Goal: Task Accomplishment & Management: Manage account settings

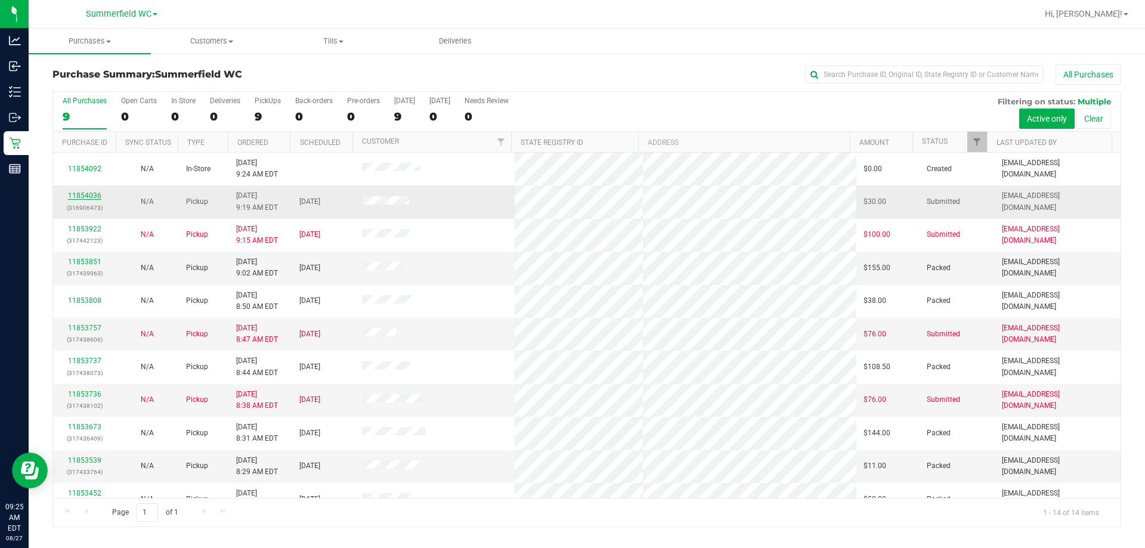
click at [85, 192] on link "11854036" at bounding box center [84, 195] width 33 height 8
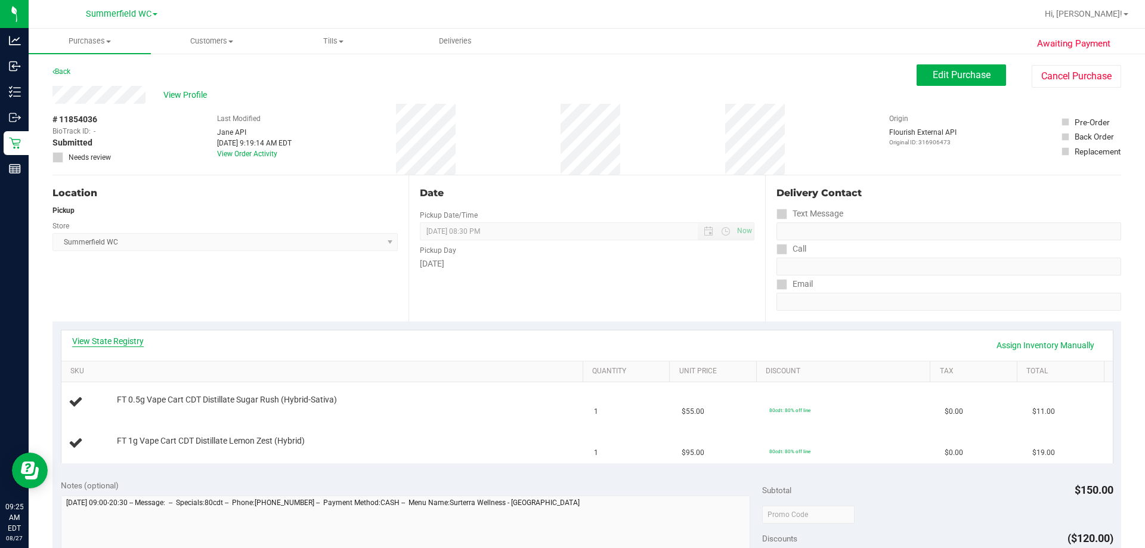
click at [133, 335] on link "View State Registry" at bounding box center [108, 341] width 72 height 12
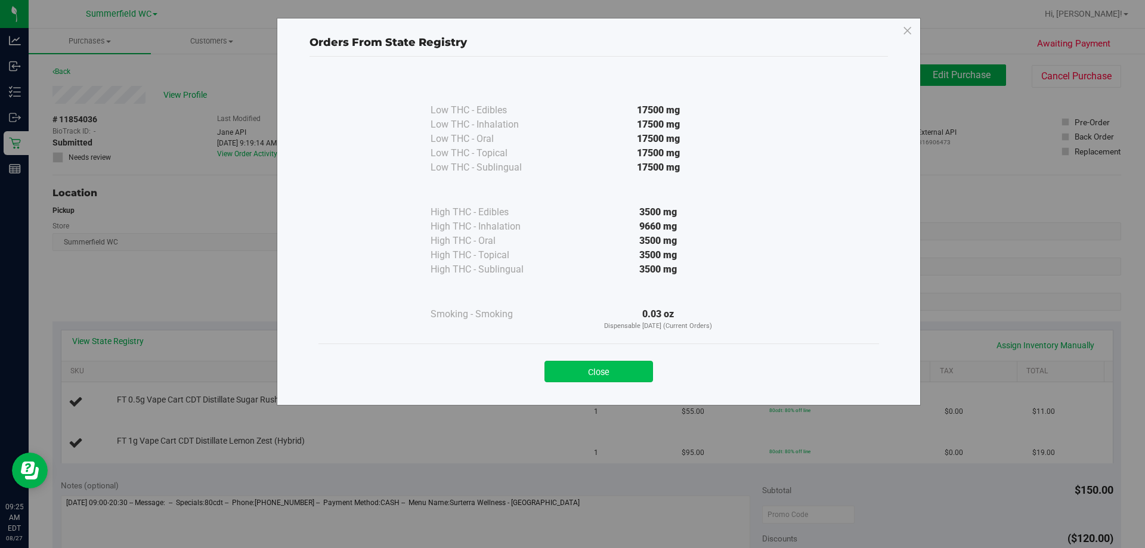
click at [570, 367] on button "Close" at bounding box center [598, 371] width 109 height 21
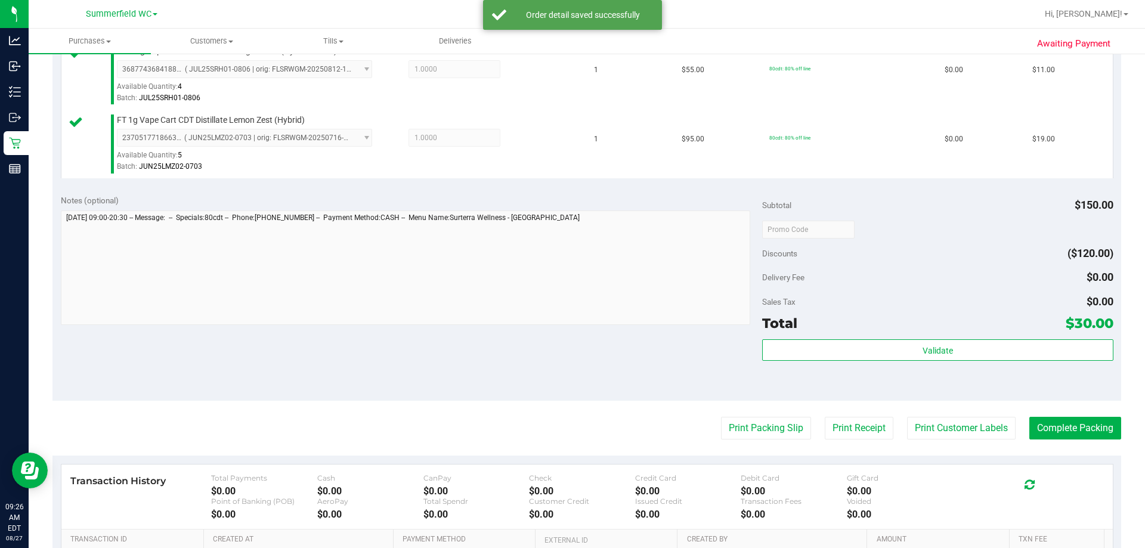
scroll to position [477, 0]
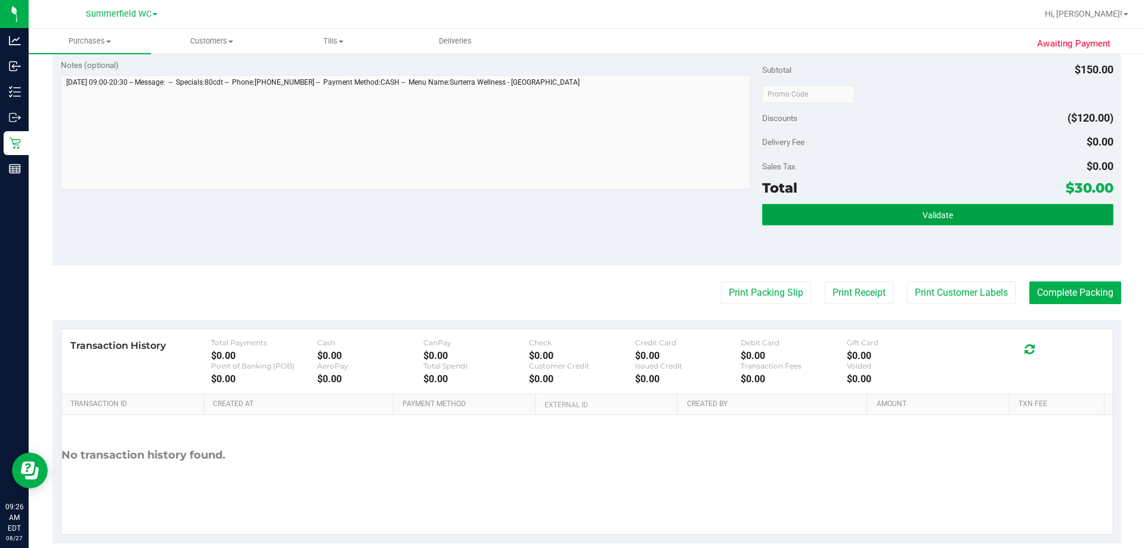
click at [570, 209] on button "Validate" at bounding box center [937, 214] width 351 height 21
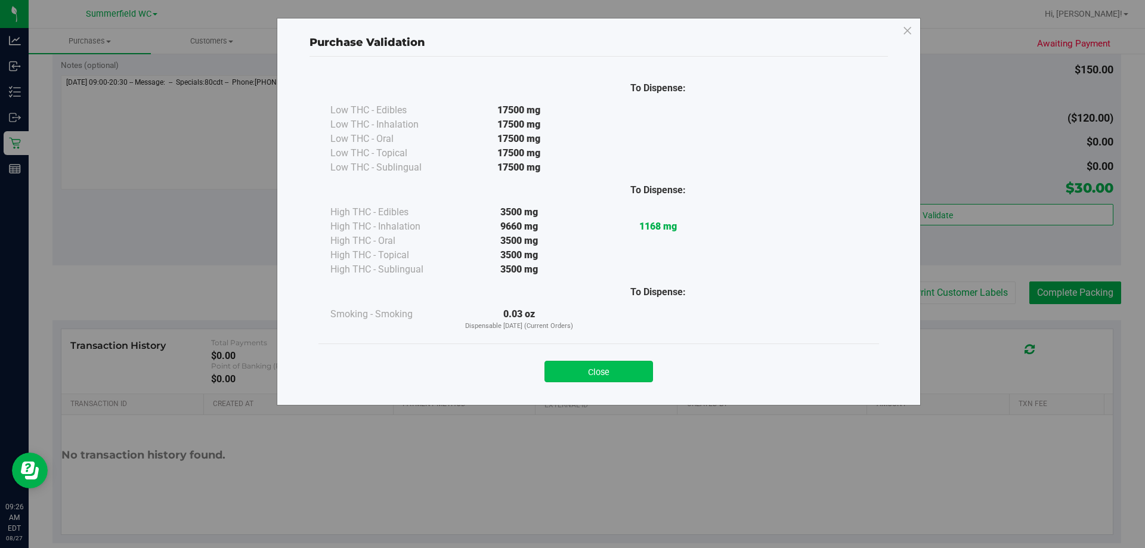
click at [570, 370] on button "Close" at bounding box center [598, 371] width 109 height 21
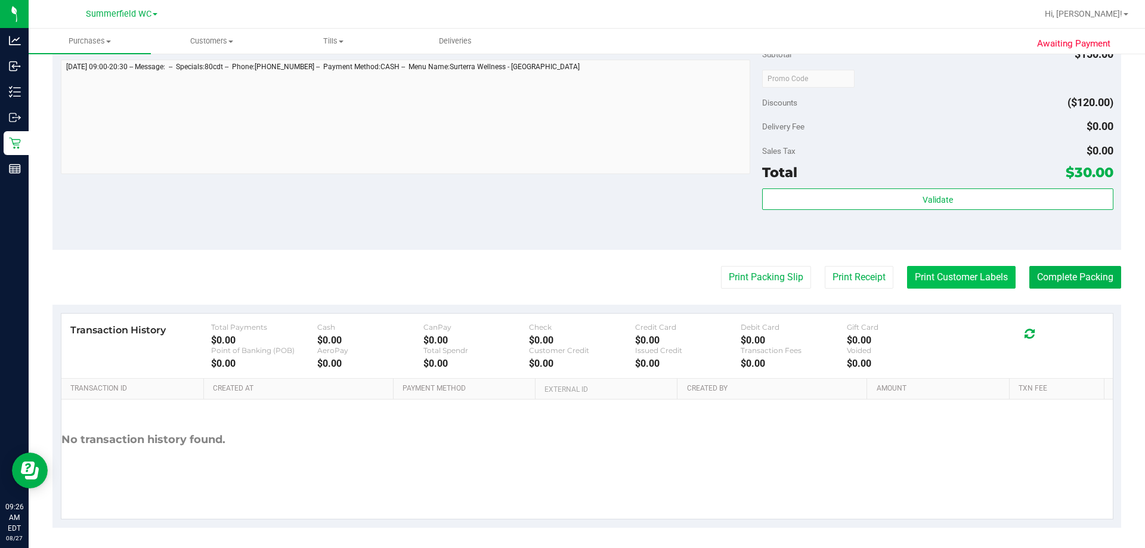
scroll to position [496, 0]
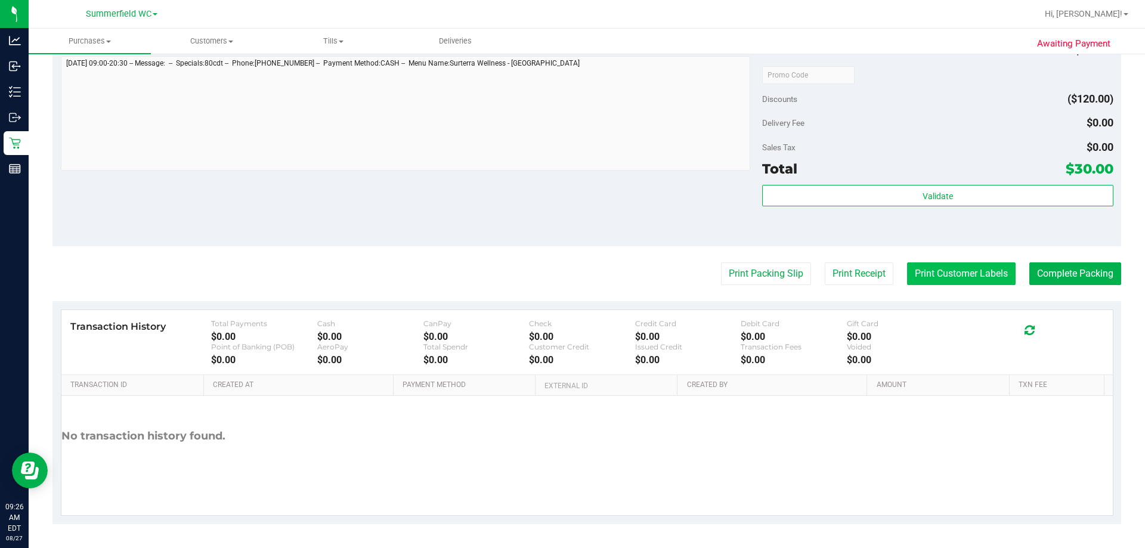
click at [570, 272] on button "Print Customer Labels" at bounding box center [961, 273] width 109 height 23
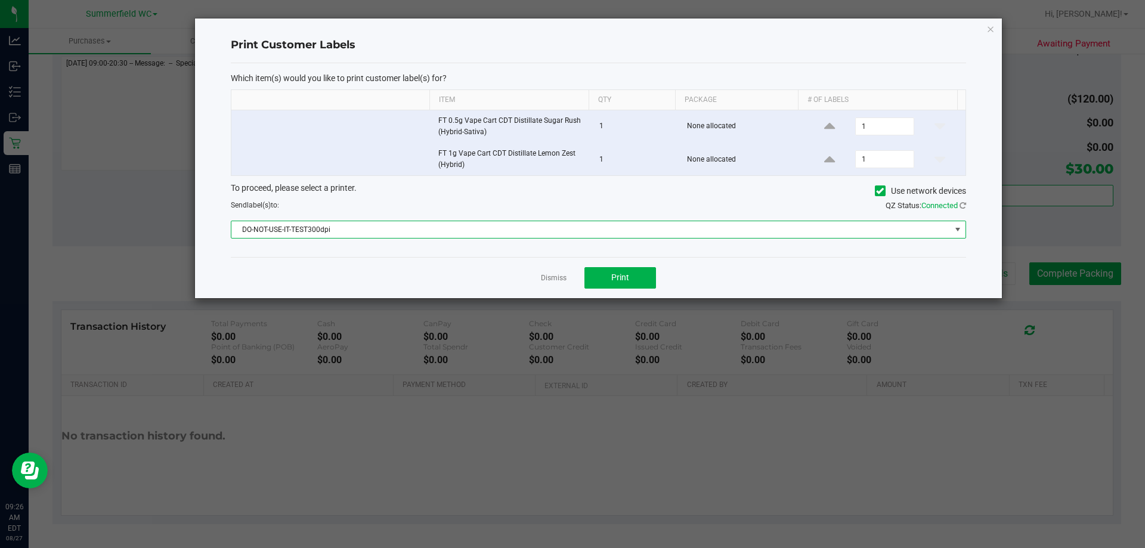
drag, startPoint x: 376, startPoint y: 220, endPoint x: 367, endPoint y: 229, distance: 12.2
click at [370, 225] on span "DO-NOT-USE-IT-TEST300dpi" at bounding box center [598, 230] width 735 height 18
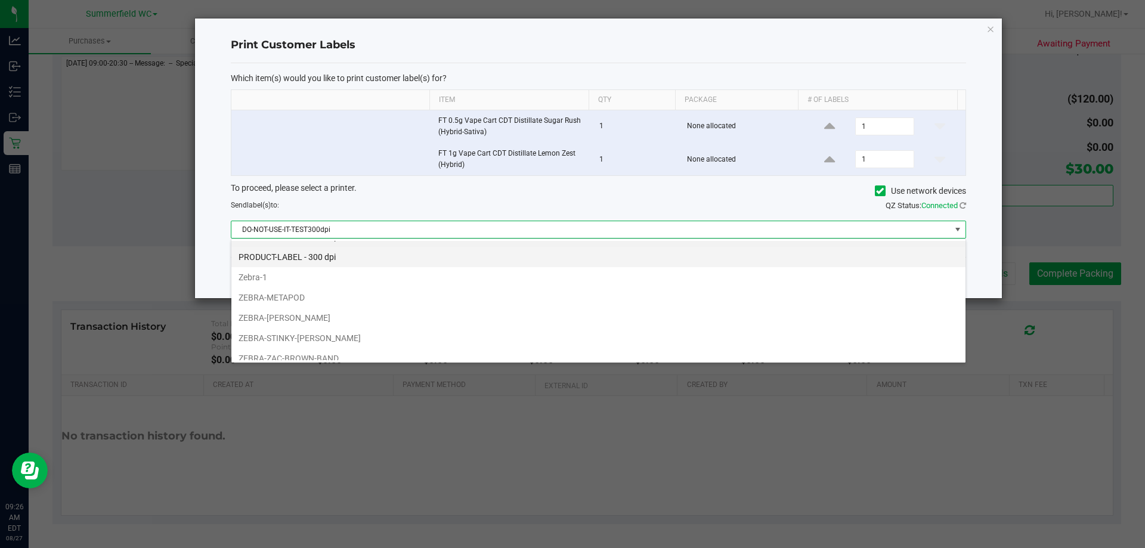
scroll to position [0, 0]
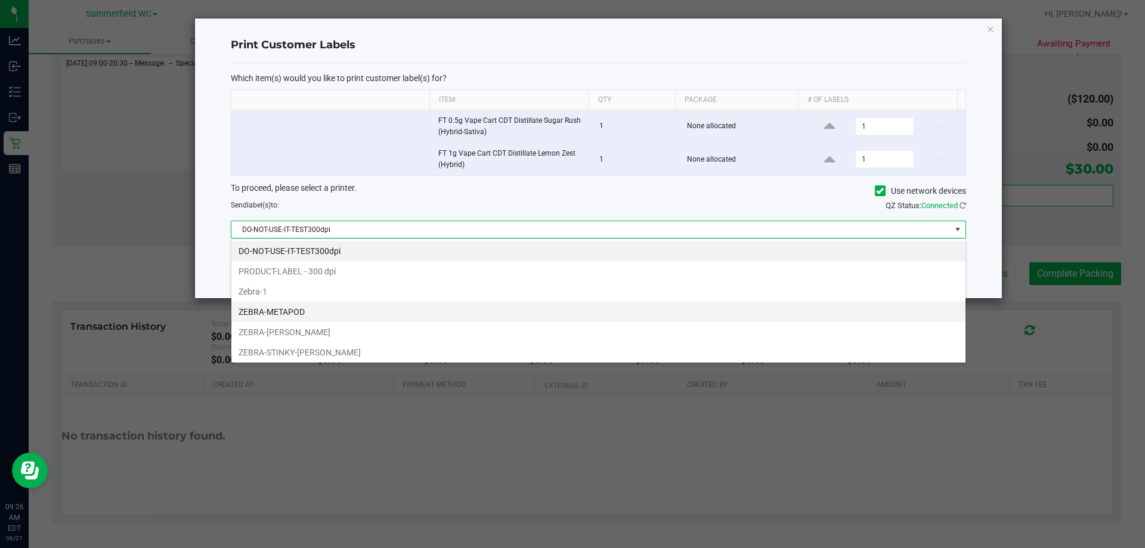
click at [295, 314] on li "ZEBRA-METAPOD" at bounding box center [598, 312] width 734 height 20
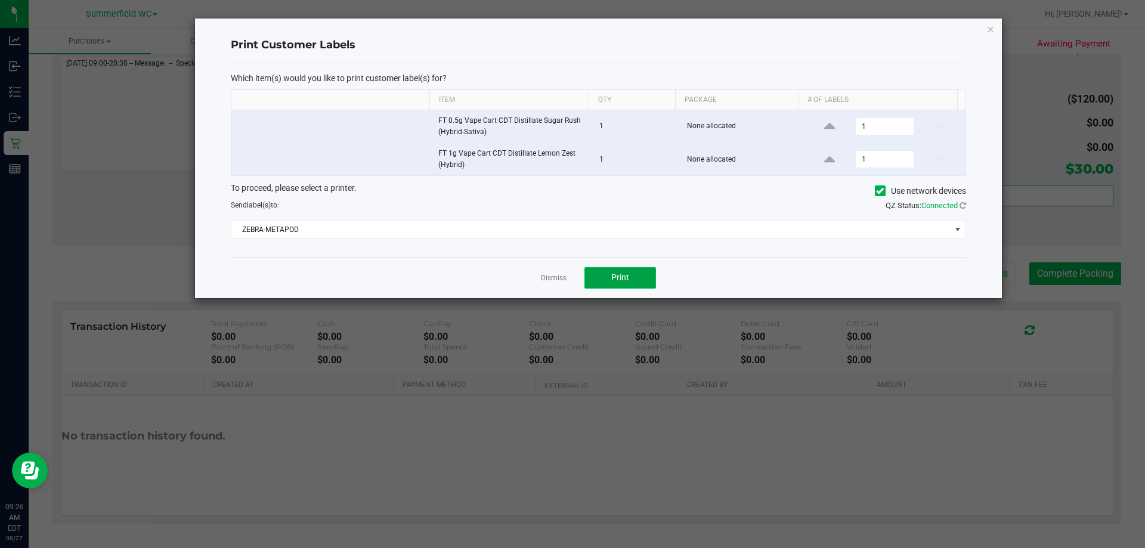
click at [570, 286] on button "Print" at bounding box center [620, 277] width 72 height 21
click at [554, 278] on link "Dismiss" at bounding box center [554, 278] width 26 height 10
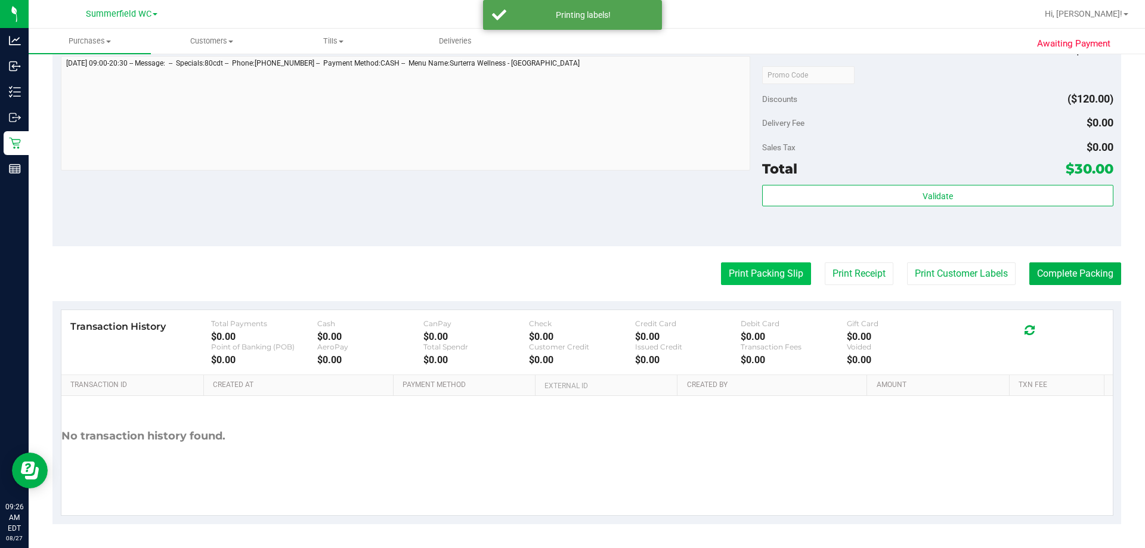
click at [570, 280] on button "Print Packing Slip" at bounding box center [766, 273] width 90 height 23
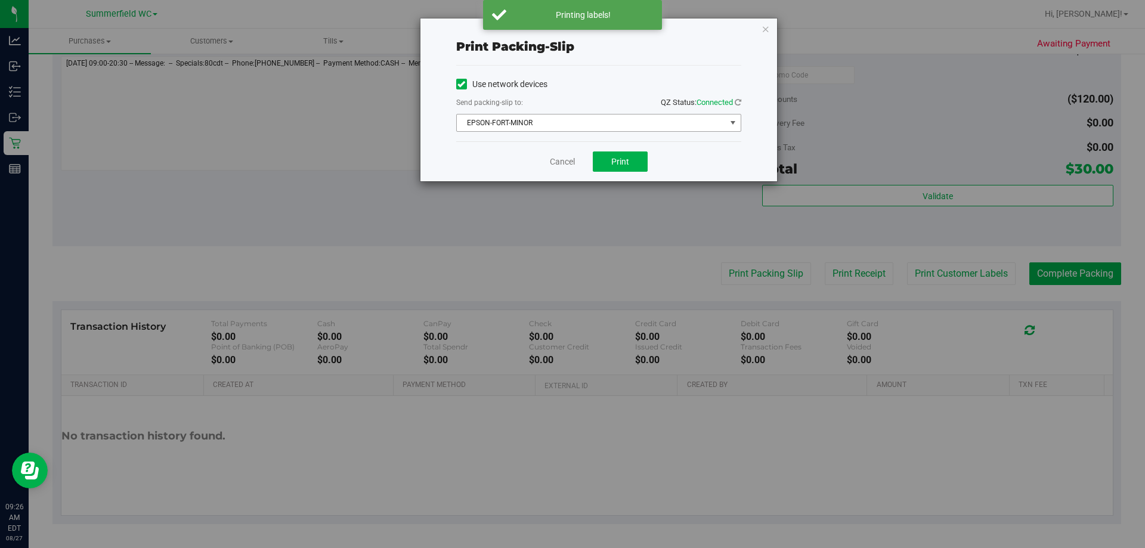
click at [519, 124] on span "EPSON-FORT-MINOR" at bounding box center [591, 122] width 269 height 17
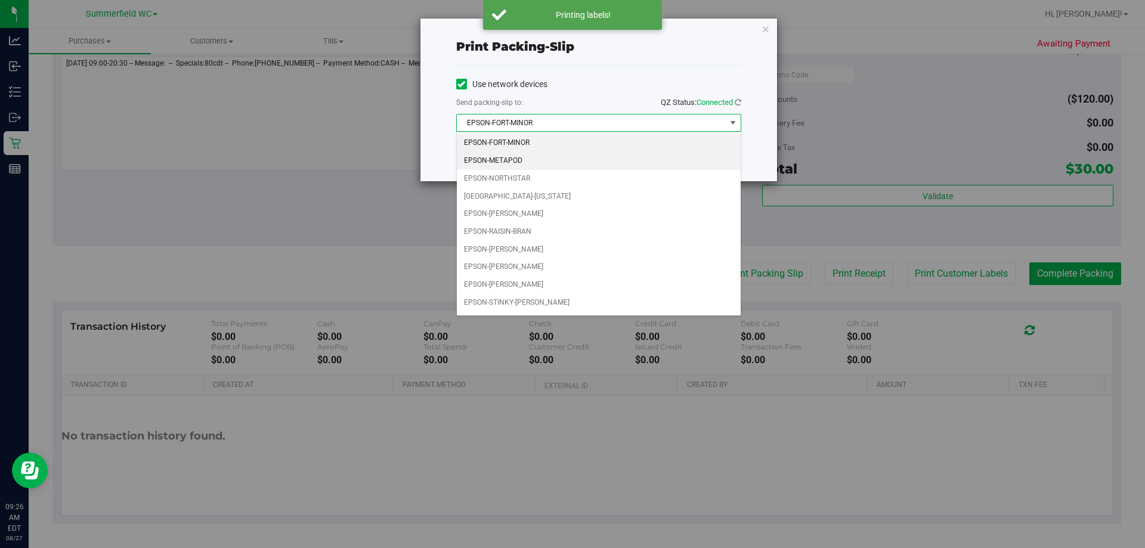
click at [506, 155] on li "EPSON-METAPOD" at bounding box center [599, 161] width 284 height 18
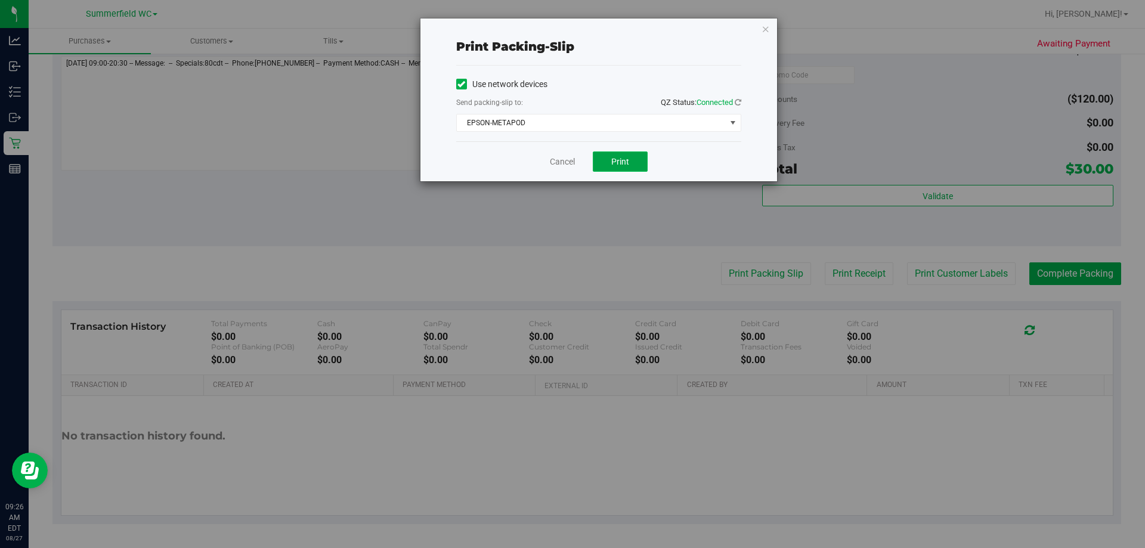
click at [570, 157] on button "Print" at bounding box center [620, 161] width 55 height 20
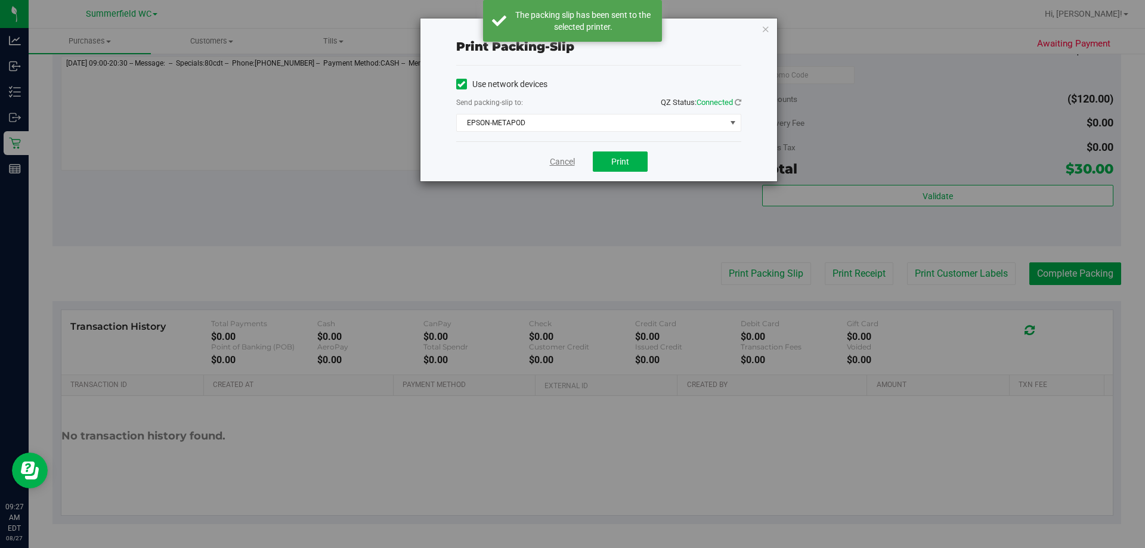
click at [557, 157] on link "Cancel" at bounding box center [562, 162] width 25 height 13
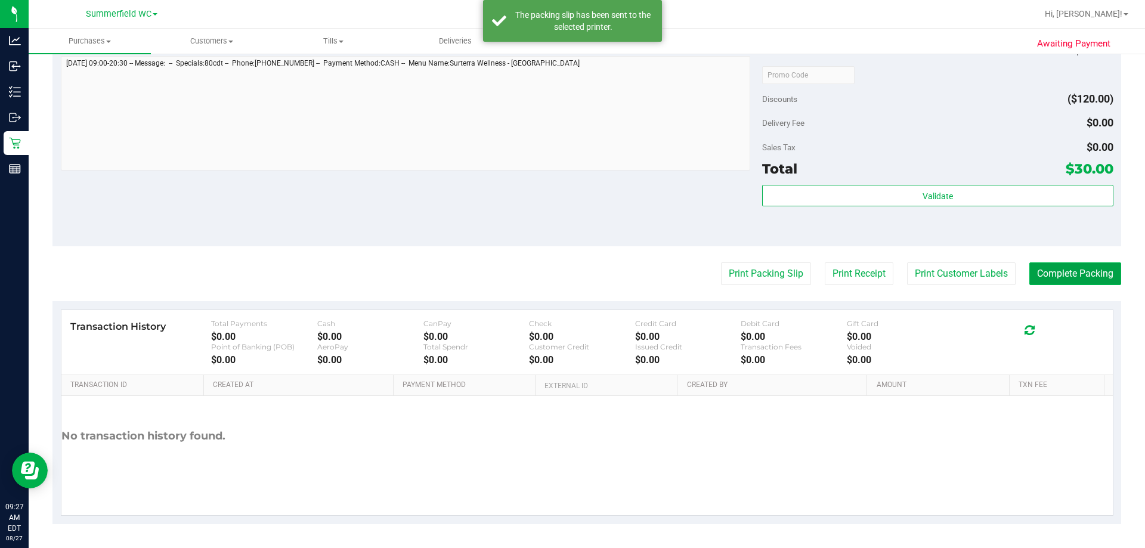
click at [570, 277] on button "Complete Packing" at bounding box center [1075, 273] width 92 height 23
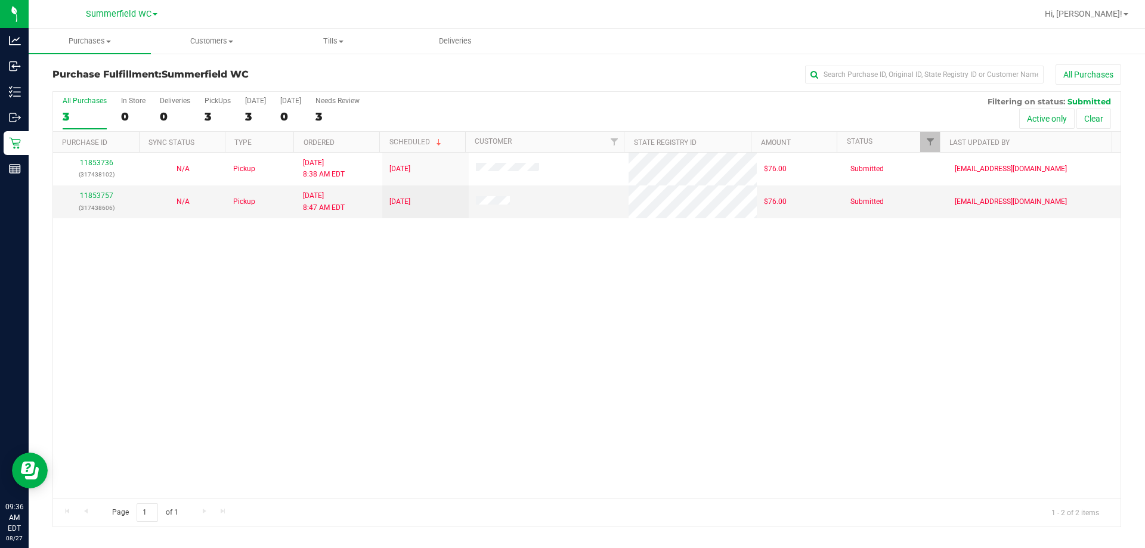
click at [501, 343] on div "11853736 (317438102) N/A Pickup [DATE] 8:38 AM EDT 8/27/2025 $76.00 Submitted […" at bounding box center [586, 325] width 1067 height 345
click at [69, 121] on div "3" at bounding box center [85, 117] width 44 height 14
click at [0, 0] on input "All Purchases 3" at bounding box center [0, 0] width 0 height 0
click at [71, 116] on div "3" at bounding box center [85, 117] width 44 height 14
click at [0, 0] on input "All Purchases 3" at bounding box center [0, 0] width 0 height 0
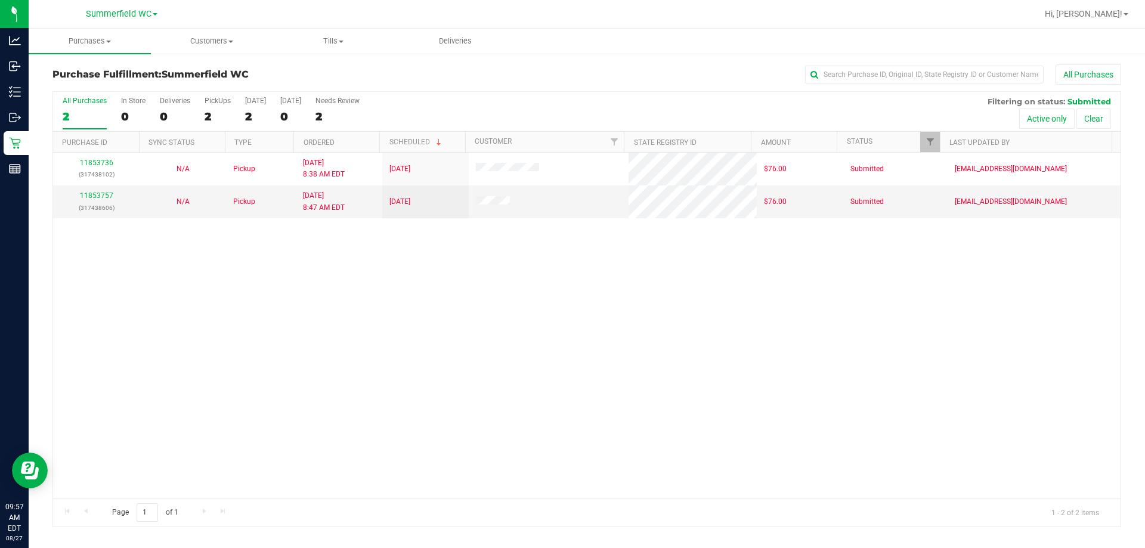
click at [71, 116] on div "2" at bounding box center [85, 117] width 44 height 14
click at [0, 0] on input "All Purchases 2" at bounding box center [0, 0] width 0 height 0
click at [197, 319] on div "11853736 (317438102) N/A Pickup [DATE] 8:38 AM EDT 8/27/2025 $76.00 Submitted […" at bounding box center [586, 325] width 1067 height 345
click at [77, 113] on div "2" at bounding box center [85, 117] width 44 height 14
click at [0, 0] on input "All Purchases 2" at bounding box center [0, 0] width 0 height 0
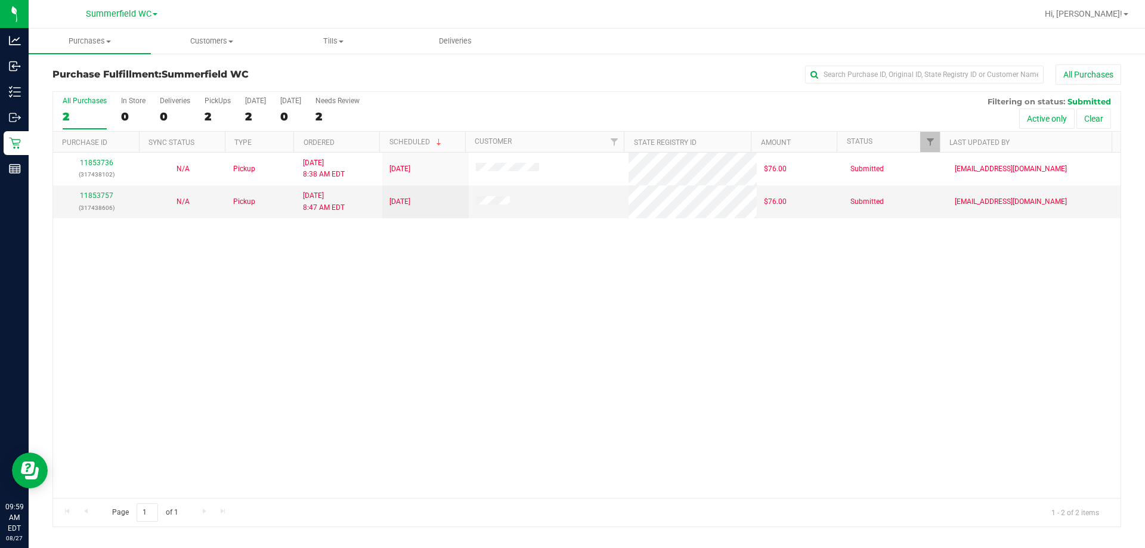
click at [76, 110] on div "2" at bounding box center [85, 117] width 44 height 14
click at [0, 0] on input "All Purchases 2" at bounding box center [0, 0] width 0 height 0
click at [447, 391] on div "11853736 (317438102) N/A Pickup 8/27/2025 8:38 AM EDT 8/27/2025 $76.00 Submitte…" at bounding box center [586, 325] width 1067 height 345
click at [570, 355] on div "11853736 (317438102) N/A Pickup 8/27/2025 8:38 AM EDT 8/27/2025 $76.00 Submitte…" at bounding box center [586, 325] width 1067 height 345
drag, startPoint x: 331, startPoint y: 408, endPoint x: 346, endPoint y: 407, distance: 15.5
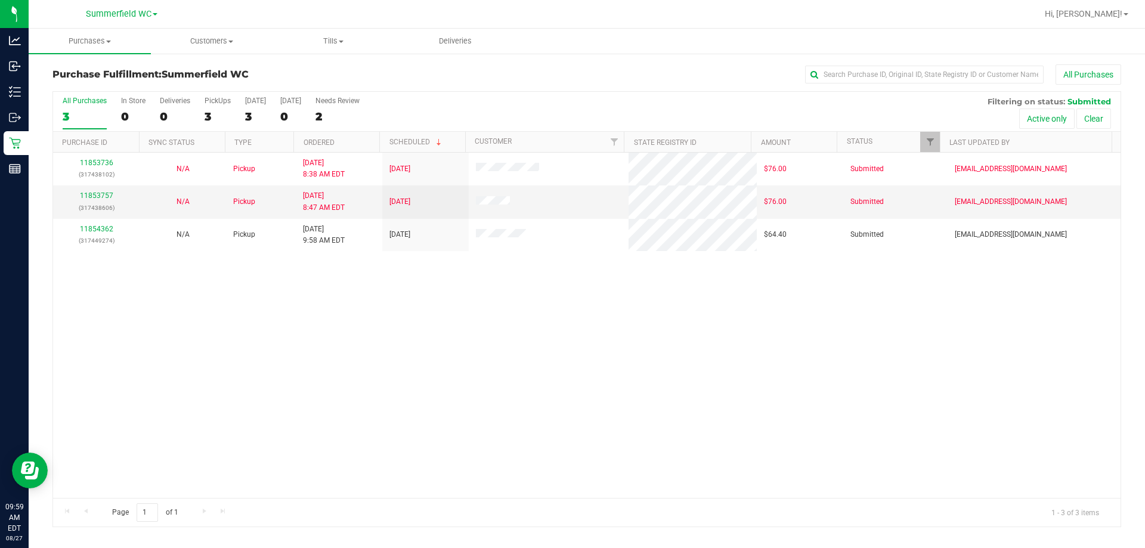
click at [336, 408] on div "11853736 (317438102) N/A Pickup 8/27/2025 8:38 AM EDT 8/27/2025 $76.00 Submitte…" at bounding box center [586, 325] width 1067 height 345
click at [424, 404] on div "11853736 (317438102) N/A Pickup 8/27/2025 8:38 AM EDT 8/27/2025 $76.00 Submitte…" at bounding box center [586, 325] width 1067 height 345
click at [570, 355] on div "11853736 (317438102) N/A Pickup 8/27/2025 8:38 AM EDT 8/27/2025 $76.00 Submitte…" at bounding box center [586, 325] width 1067 height 345
click at [520, 471] on div "11853736 (317438102) N/A Pickup 8/27/2025 8:38 AM EDT 8/27/2025 $76.00 Submitte…" at bounding box center [586, 325] width 1067 height 345
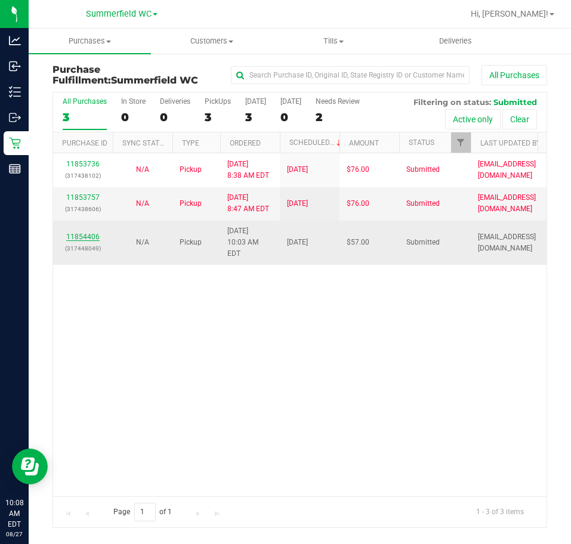
click at [81, 230] on div "All Purchases 3 In Store 0 Deliveries 0 PickUps 3 Today 3 Tomorrow 0 Needs Revi…" at bounding box center [299, 310] width 494 height 436
click at [96, 233] on link "11854406" at bounding box center [82, 237] width 33 height 8
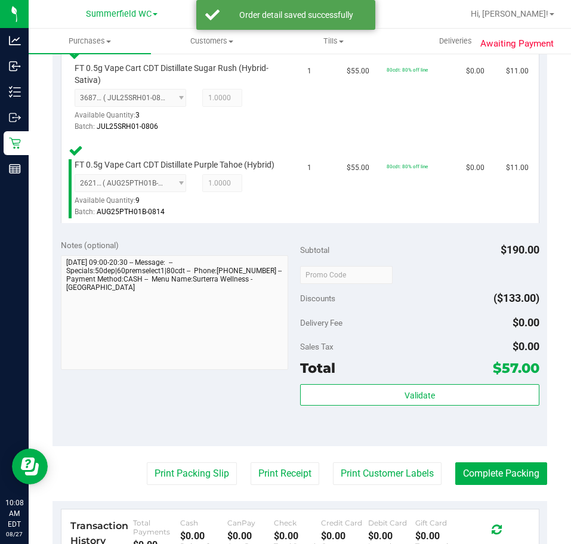
scroll to position [591, 0]
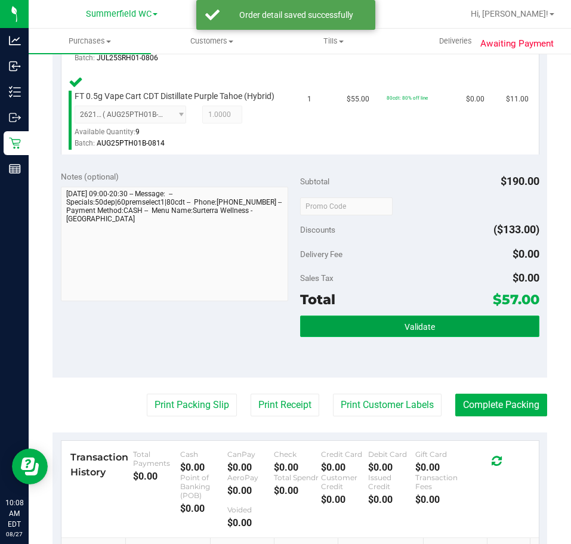
click at [435, 337] on button "Validate" at bounding box center [419, 325] width 239 height 21
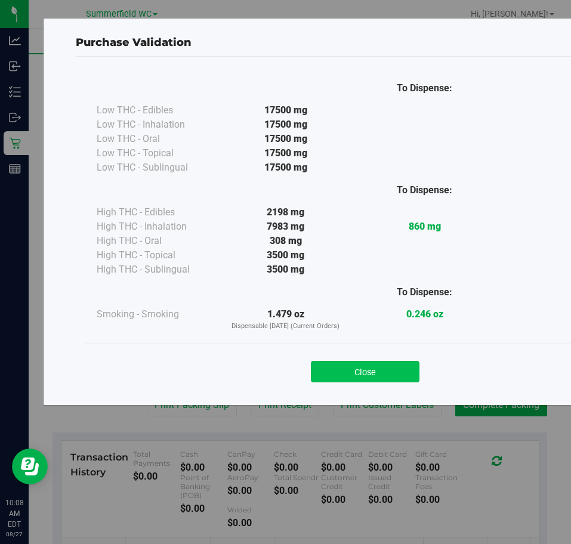
drag, startPoint x: 377, startPoint y: 353, endPoint x: 377, endPoint y: 362, distance: 9.5
click at [377, 357] on div "Close" at bounding box center [365, 368] width 543 height 30
click at [377, 362] on button "Close" at bounding box center [365, 371] width 109 height 21
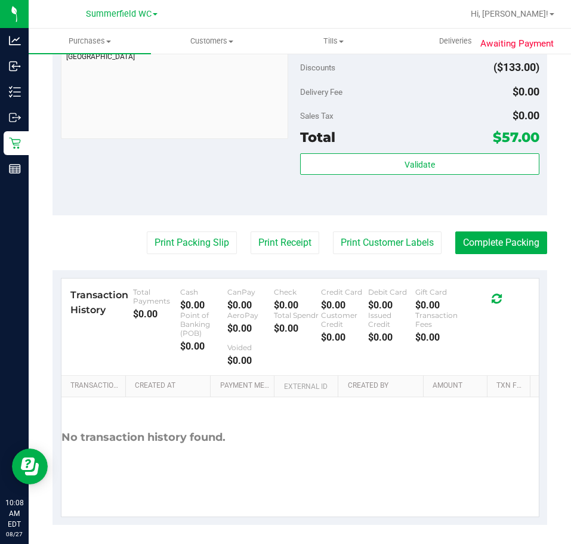
scroll to position [770, 0]
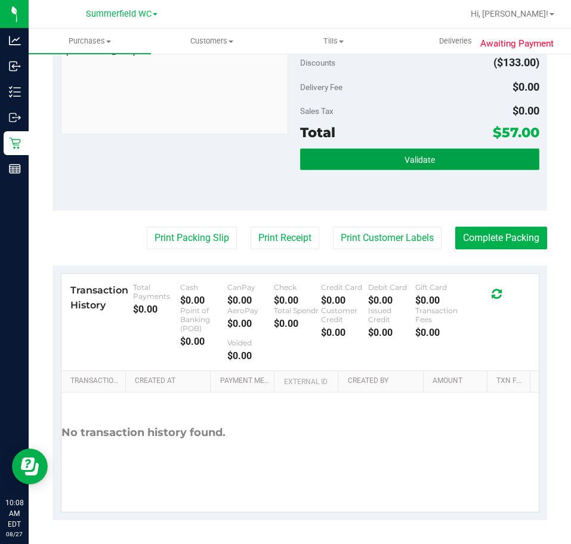
click at [391, 159] on button "Validate" at bounding box center [419, 158] width 239 height 21
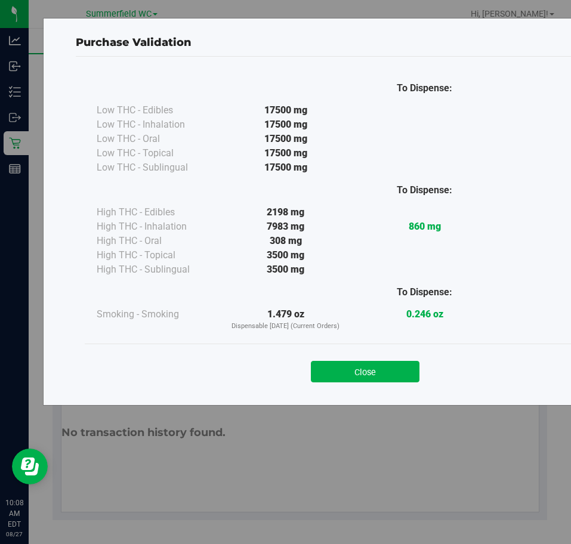
click at [371, 364] on button "Close" at bounding box center [365, 371] width 109 height 21
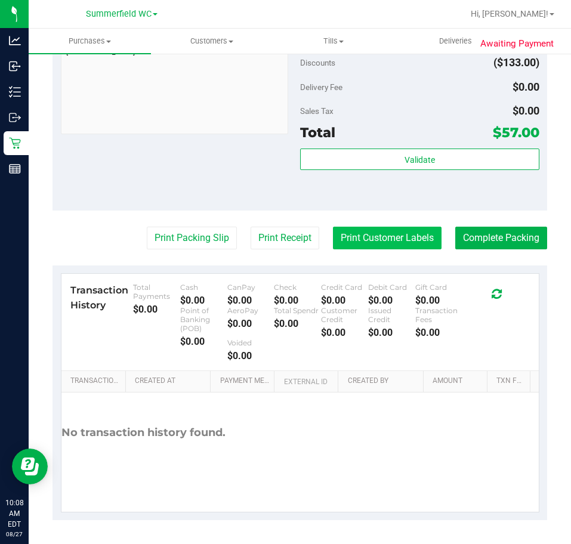
drag, startPoint x: 430, startPoint y: 250, endPoint x: 413, endPoint y: 244, distance: 17.9
click at [413, 244] on button "Print Customer Labels" at bounding box center [387, 238] width 109 height 23
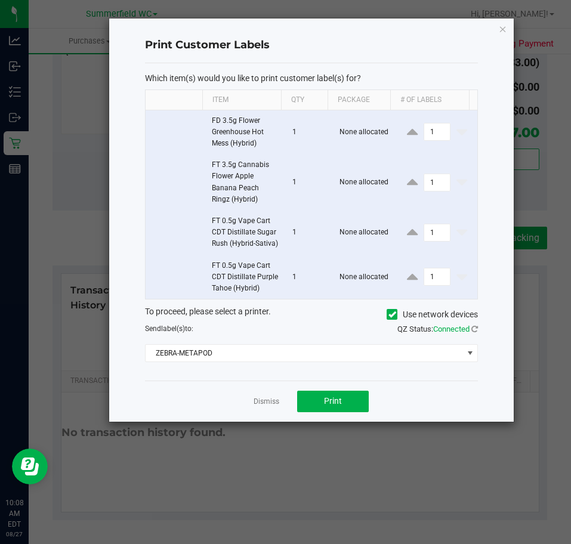
click at [342, 412] on div "Dismiss Print" at bounding box center [311, 400] width 333 height 41
click at [343, 412] on button "Print" at bounding box center [333, 401] width 72 height 21
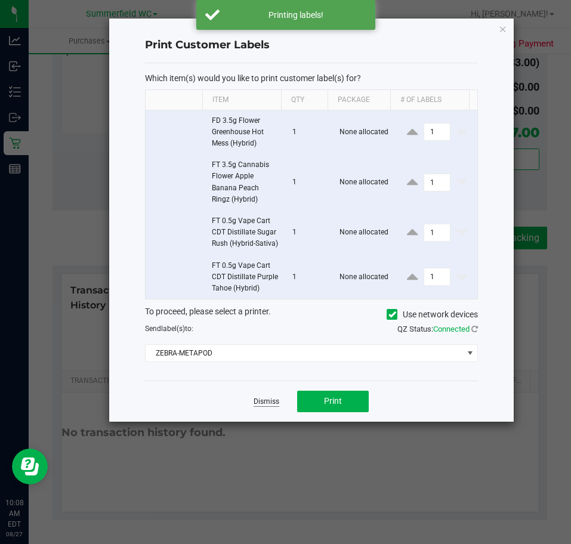
click at [272, 407] on link "Dismiss" at bounding box center [266, 401] width 26 height 10
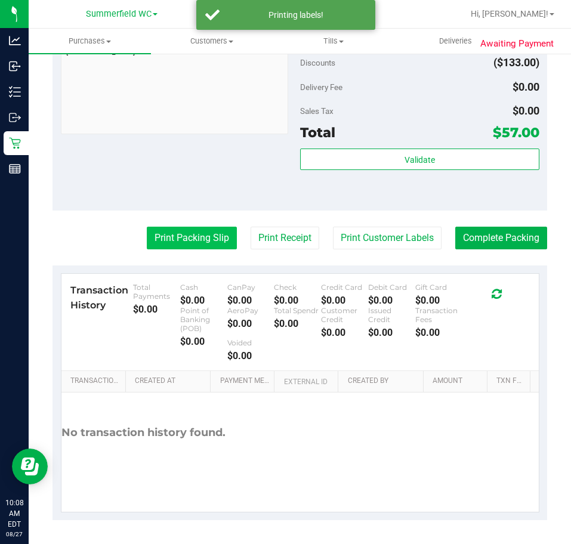
click at [184, 237] on button "Print Packing Slip" at bounding box center [192, 238] width 90 height 23
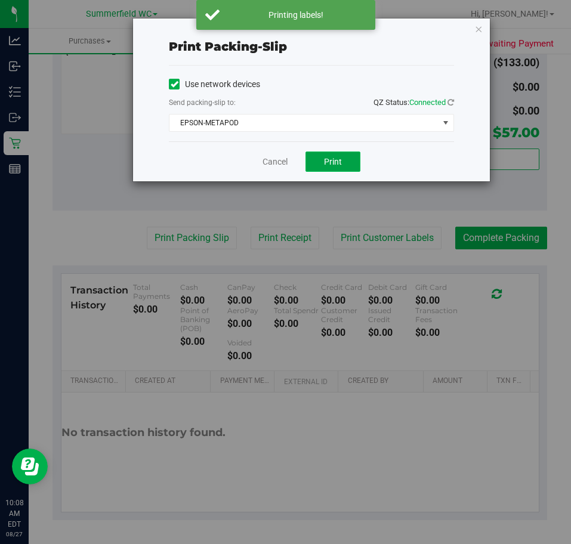
click at [330, 157] on span "Print" at bounding box center [333, 162] width 18 height 10
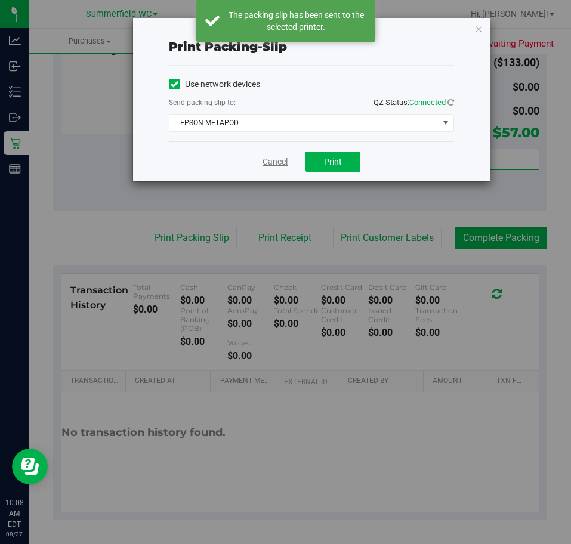
click at [264, 159] on link "Cancel" at bounding box center [274, 162] width 25 height 13
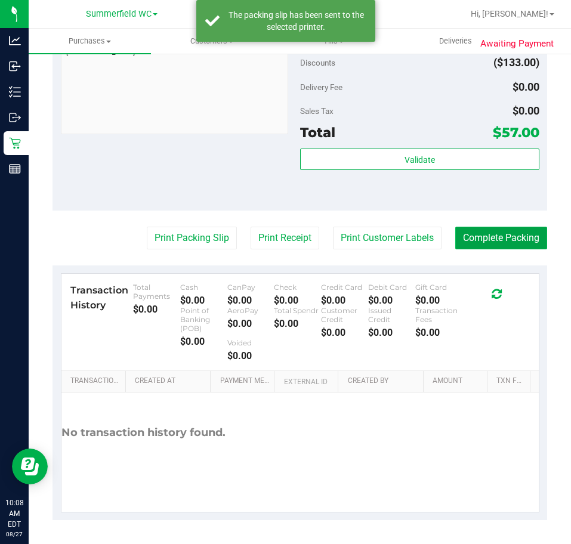
click at [495, 237] on button "Complete Packing" at bounding box center [501, 238] width 92 height 23
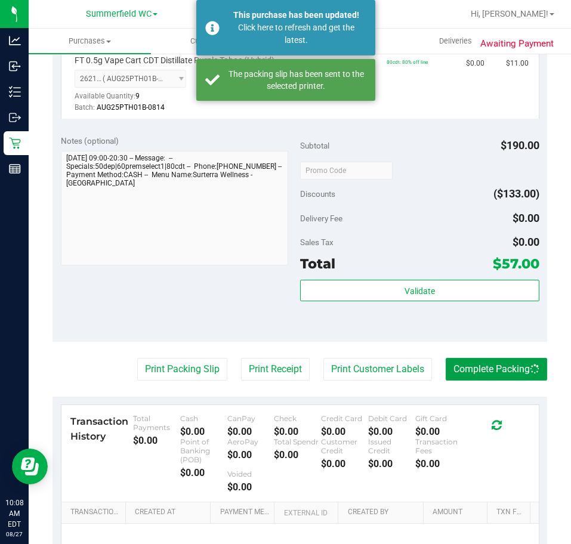
scroll to position [412, 0]
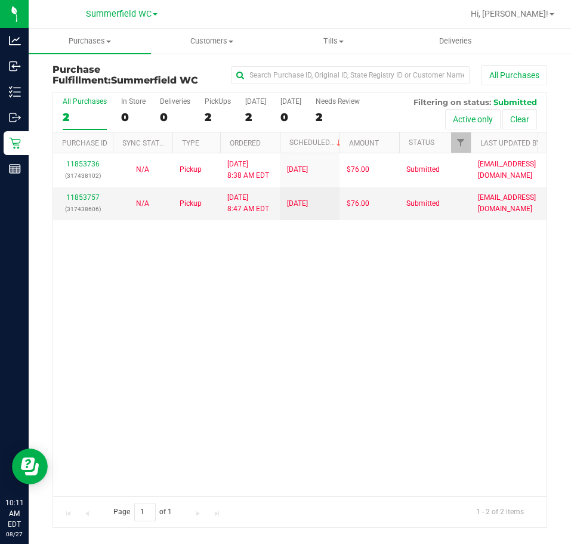
click at [425, 361] on div "11853736 (317438102) N/A Pickup [DATE] 8:38 AM EDT 8/27/2025 $76.00 Submitted […" at bounding box center [299, 324] width 493 height 343
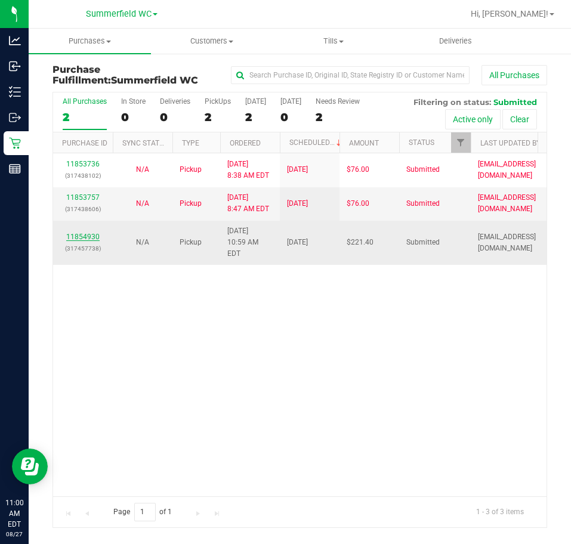
click at [87, 233] on link "11854930" at bounding box center [82, 237] width 33 height 8
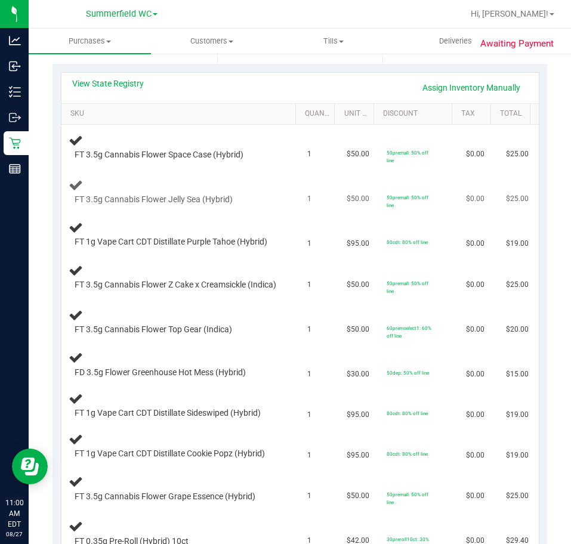
scroll to position [238, 0]
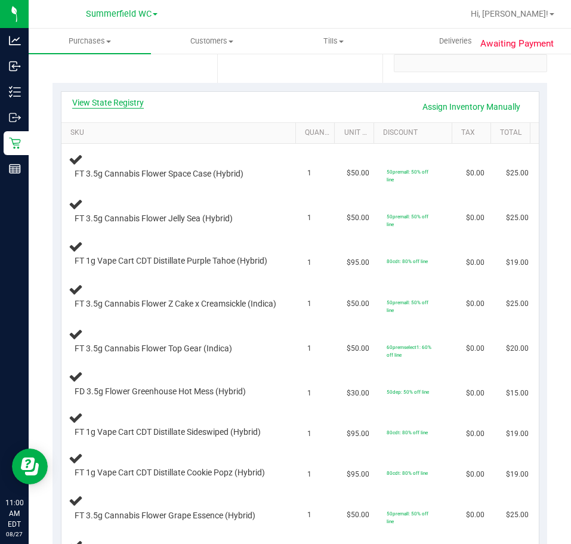
click at [109, 106] on link "View State Registry" at bounding box center [108, 103] width 72 height 12
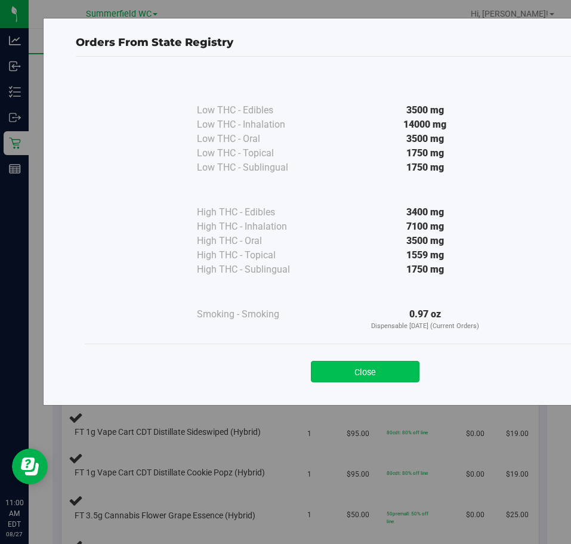
click at [381, 367] on button "Close" at bounding box center [365, 371] width 109 height 21
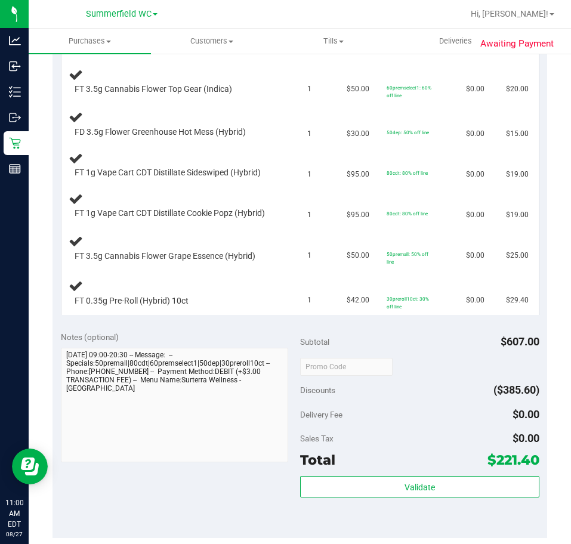
scroll to position [656, 0]
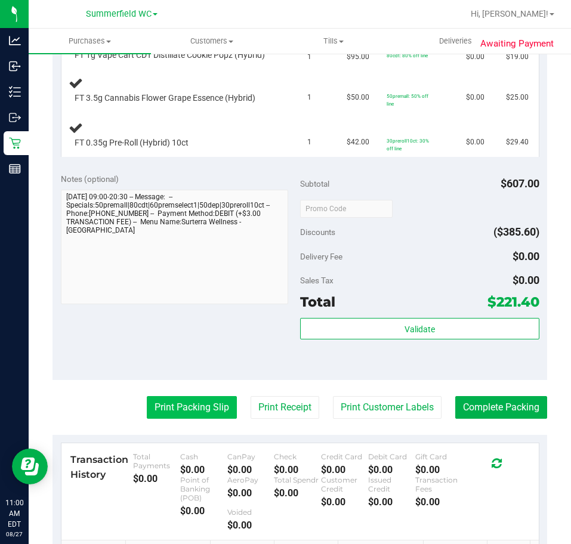
click at [178, 419] on button "Print Packing Slip" at bounding box center [192, 407] width 90 height 23
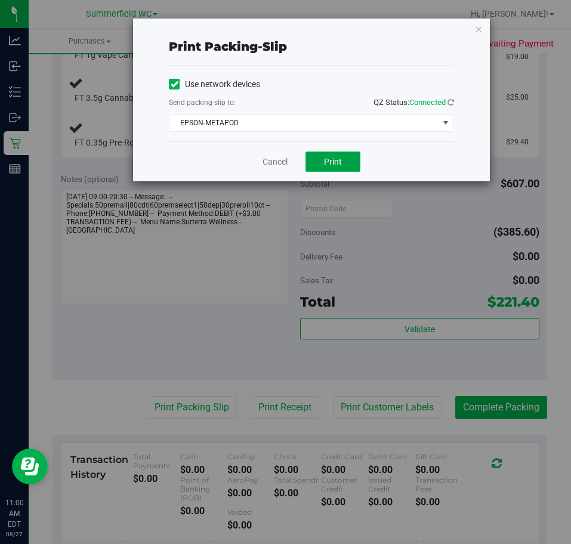
click at [337, 165] on span "Print" at bounding box center [333, 162] width 18 height 10
click at [268, 160] on link "Cancel" at bounding box center [274, 162] width 25 height 13
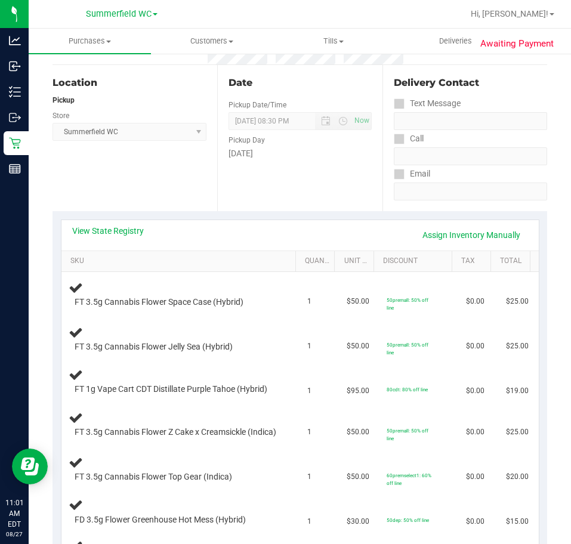
scroll to position [119, 0]
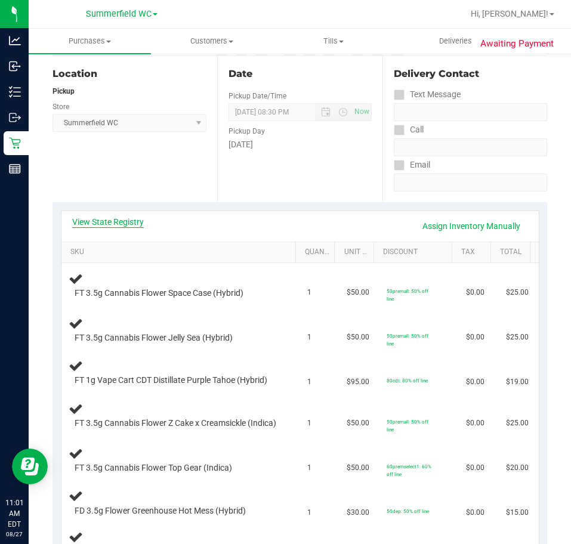
click at [120, 220] on link "View State Registry" at bounding box center [108, 222] width 72 height 12
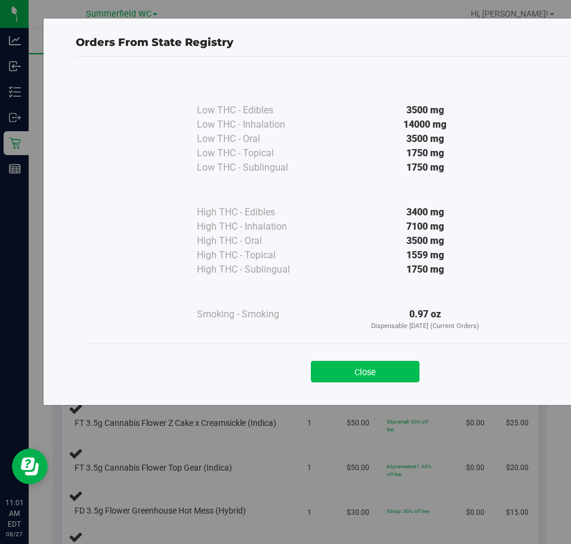
click at [385, 365] on button "Close" at bounding box center [365, 371] width 109 height 21
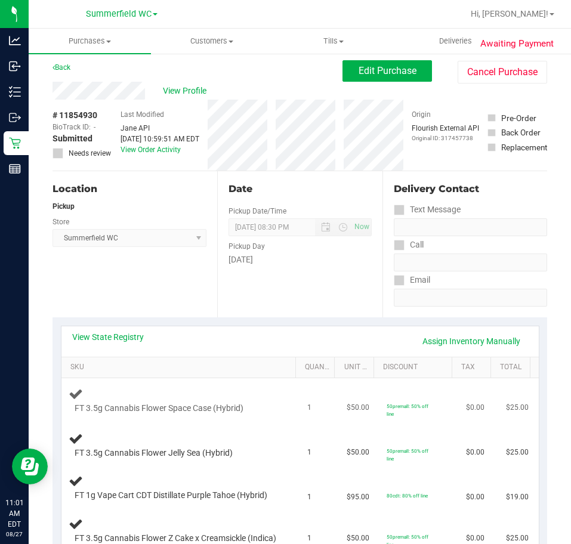
scroll to position [0, 0]
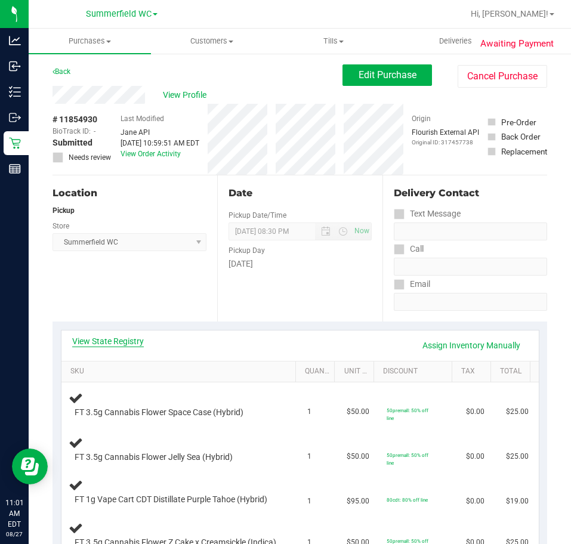
click at [118, 339] on link "View State Registry" at bounding box center [108, 341] width 72 height 12
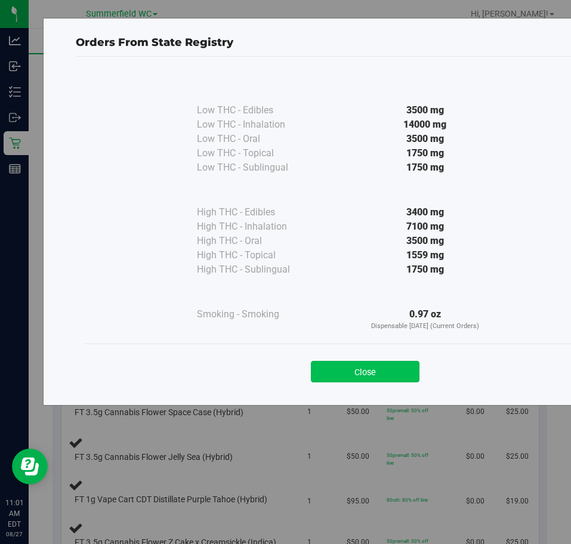
click at [377, 367] on button "Close" at bounding box center [365, 371] width 109 height 21
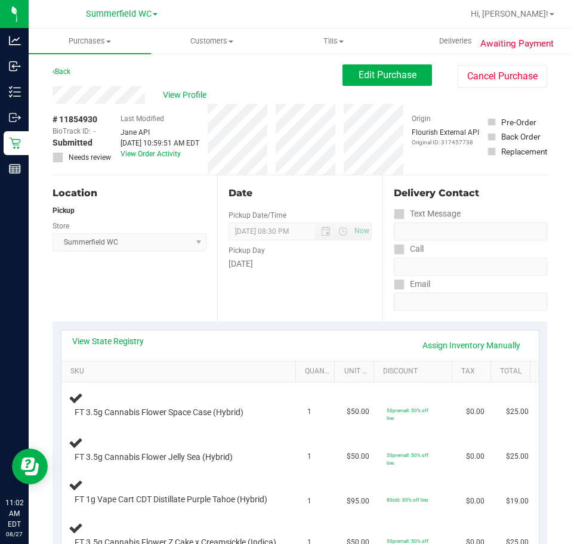
click at [181, 283] on div "Location Pickup Store Summerfield WC Select Store Bonita Springs WC Boynton Bea…" at bounding box center [134, 248] width 165 height 146
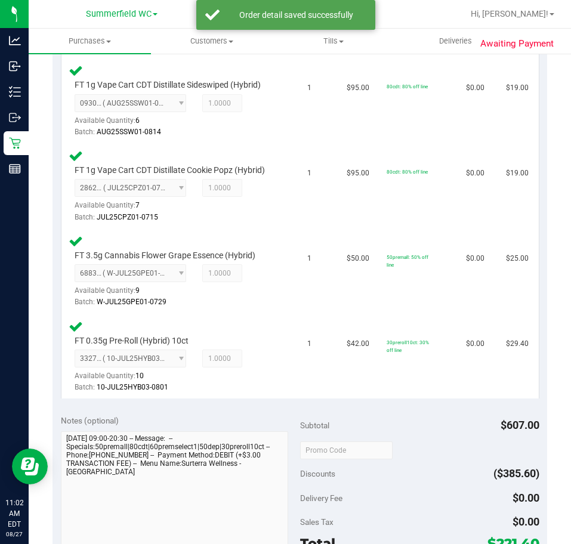
scroll to position [1073, 0]
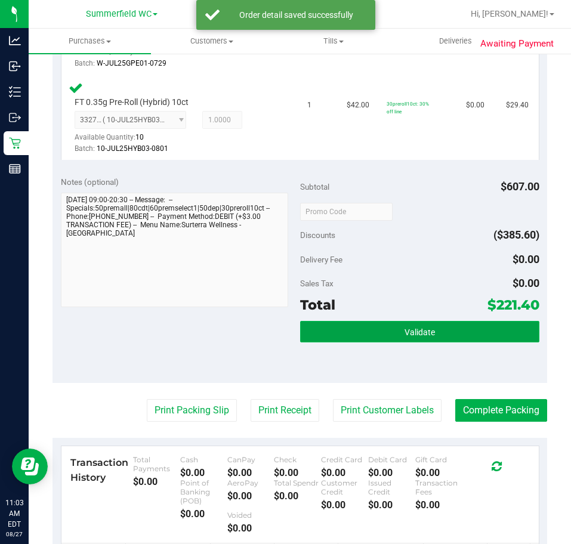
click at [406, 337] on span "Validate" at bounding box center [419, 332] width 30 height 10
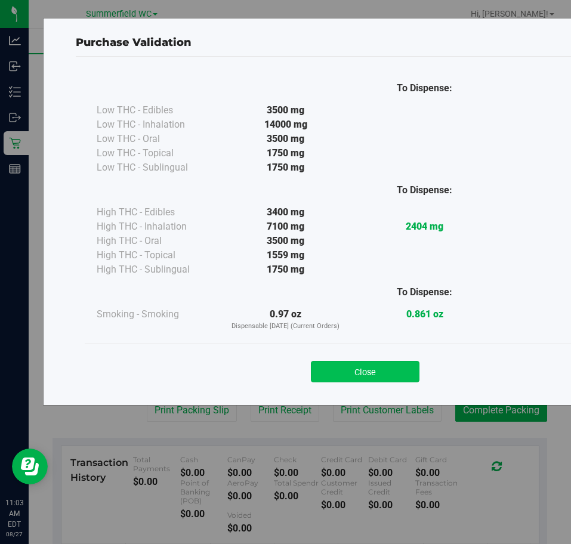
click at [377, 373] on button "Close" at bounding box center [365, 371] width 109 height 21
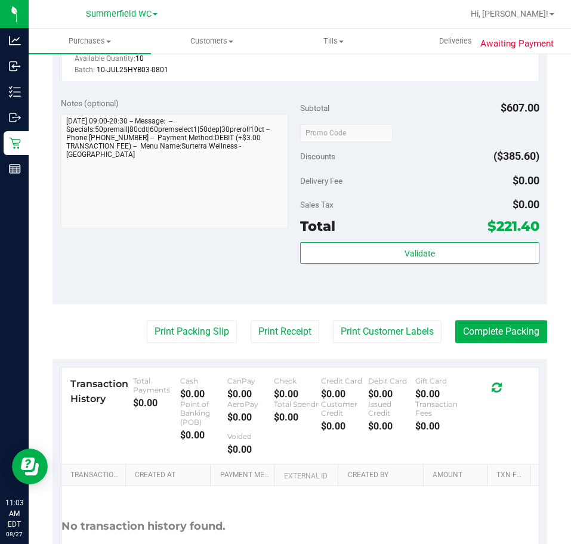
scroll to position [1269, 0]
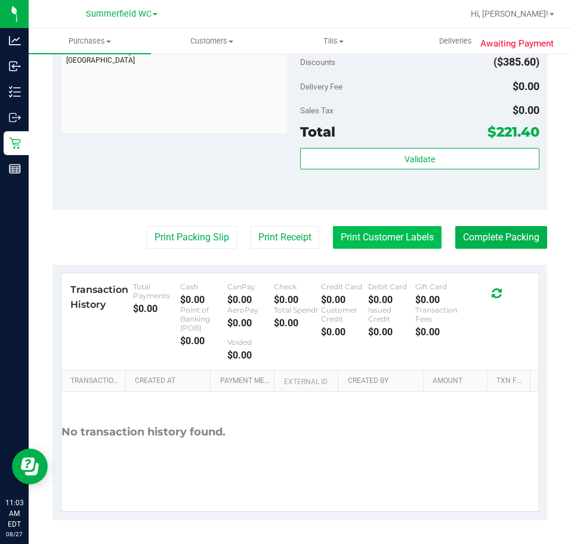
click at [408, 227] on button "Print Customer Labels" at bounding box center [387, 237] width 109 height 23
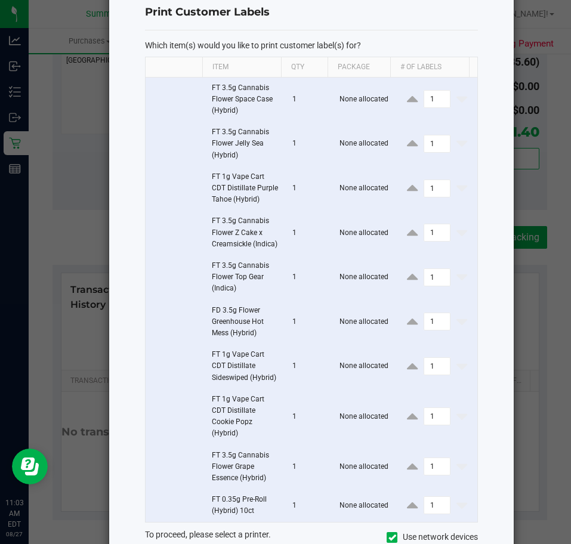
scroll to position [186, 0]
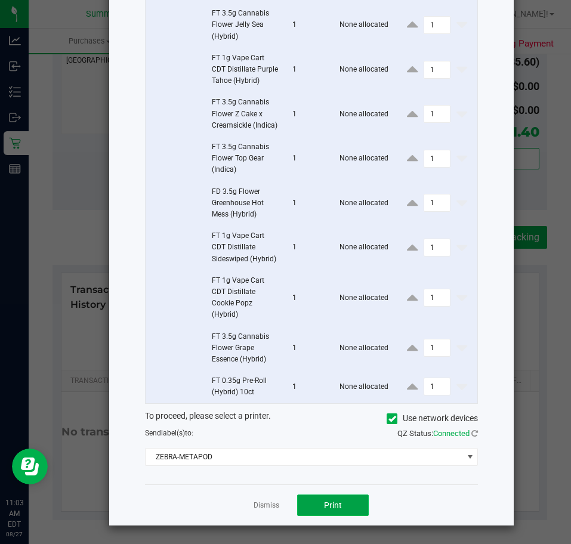
click at [337, 507] on button "Print" at bounding box center [333, 504] width 72 height 21
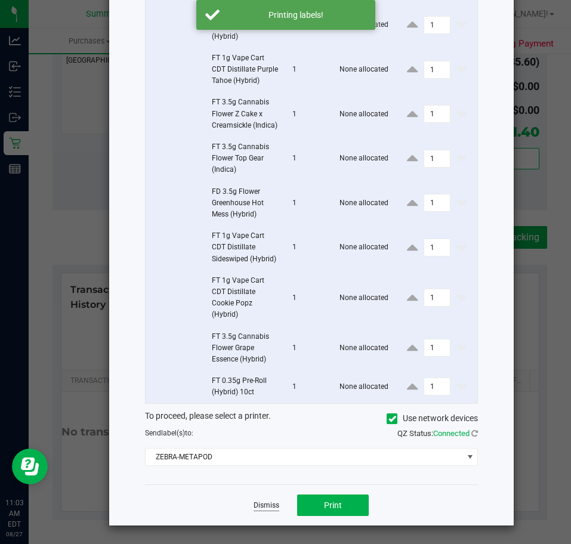
click at [262, 504] on link "Dismiss" at bounding box center [266, 505] width 26 height 10
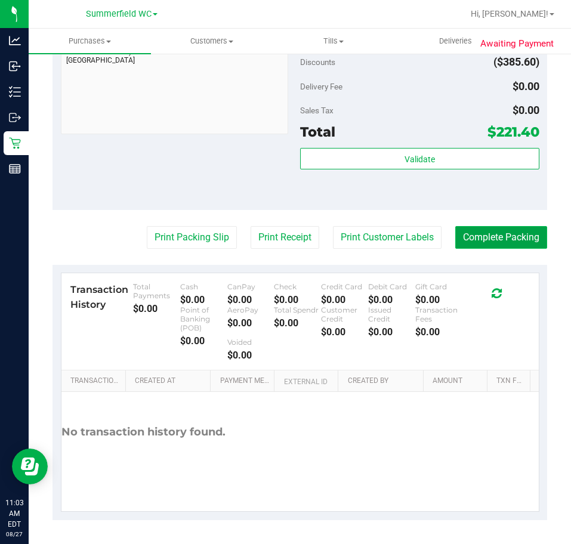
click at [491, 245] on button "Complete Packing" at bounding box center [501, 237] width 92 height 23
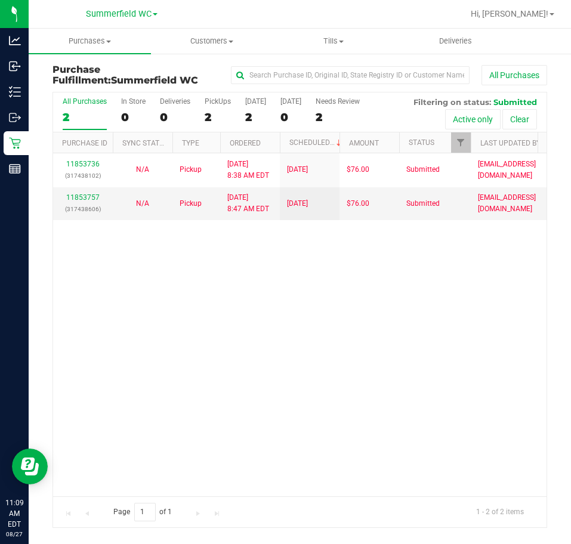
click at [304, 364] on div "11853736 (317438102) N/A Pickup [DATE] 8:38 AM EDT 8/27/2025 $76.00 Submitted […" at bounding box center [299, 324] width 493 height 343
click at [393, 331] on div "11853736 (317438102) N/A Pickup [DATE] 8:38 AM EDT 8/27/2025 $76.00 Submitted […" at bounding box center [299, 324] width 493 height 343
drag, startPoint x: 449, startPoint y: 374, endPoint x: 150, endPoint y: 166, distance: 364.5
click at [448, 372] on div "11853736 (317438102) N/A Pickup [DATE] 8:38 AM EDT 8/27/2025 $76.00 Submitted […" at bounding box center [299, 324] width 493 height 343
click at [70, 114] on div "2" at bounding box center [85, 117] width 44 height 14
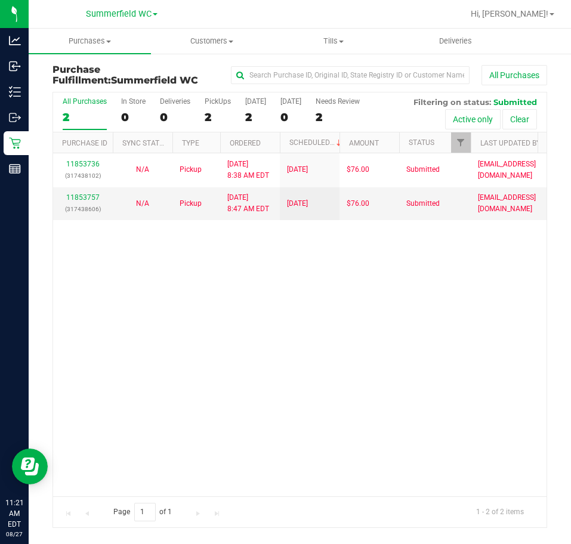
click at [0, 0] on input "All Purchases 2" at bounding box center [0, 0] width 0 height 0
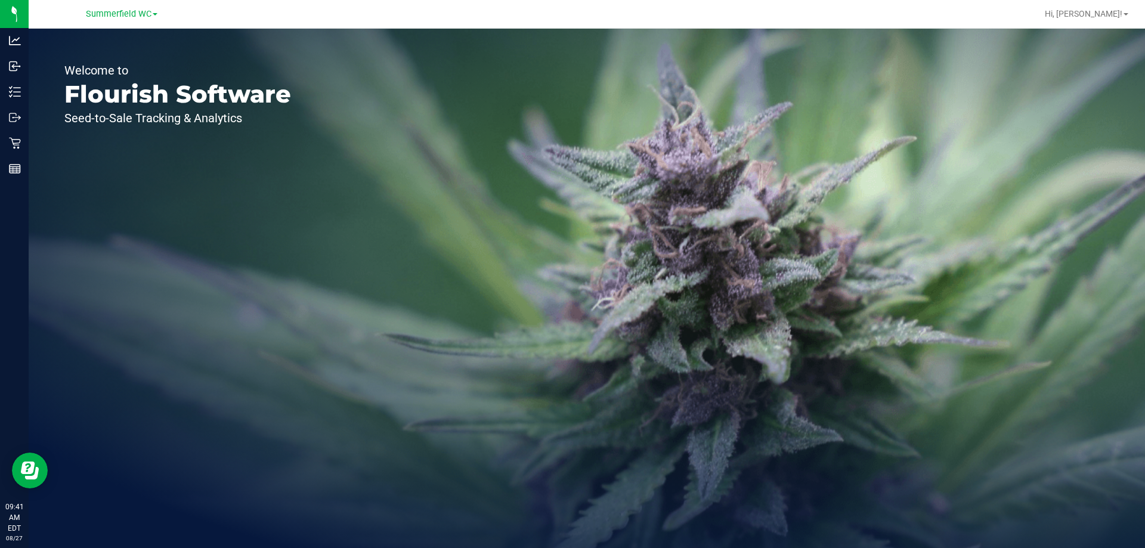
click at [29, 97] on div "Welcome to Flourish Software Seed-to-Sale Tracking & Analytics" at bounding box center [178, 288] width 298 height 519
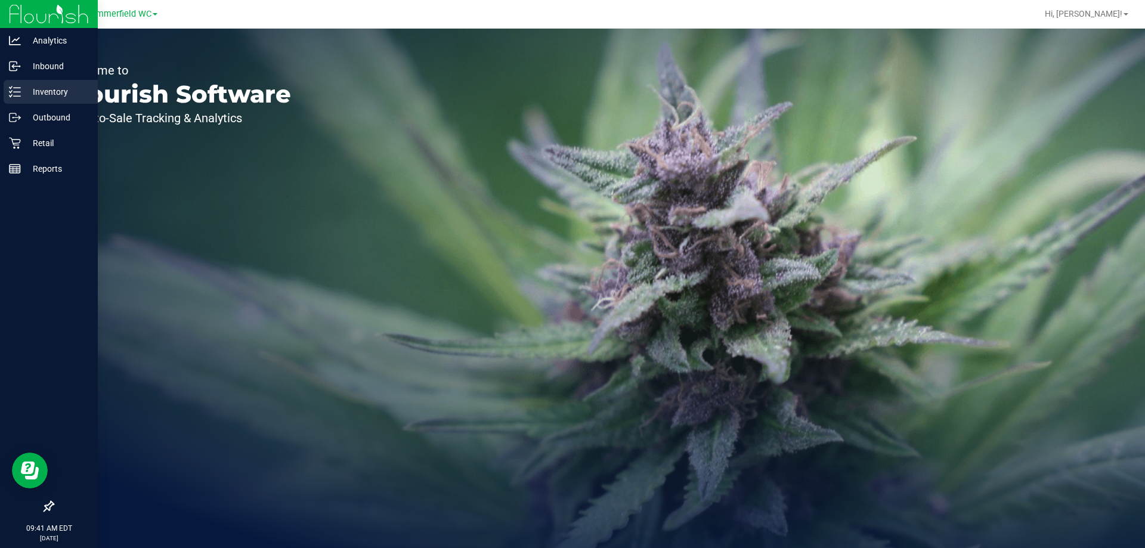
click at [14, 88] on line at bounding box center [17, 88] width 7 height 0
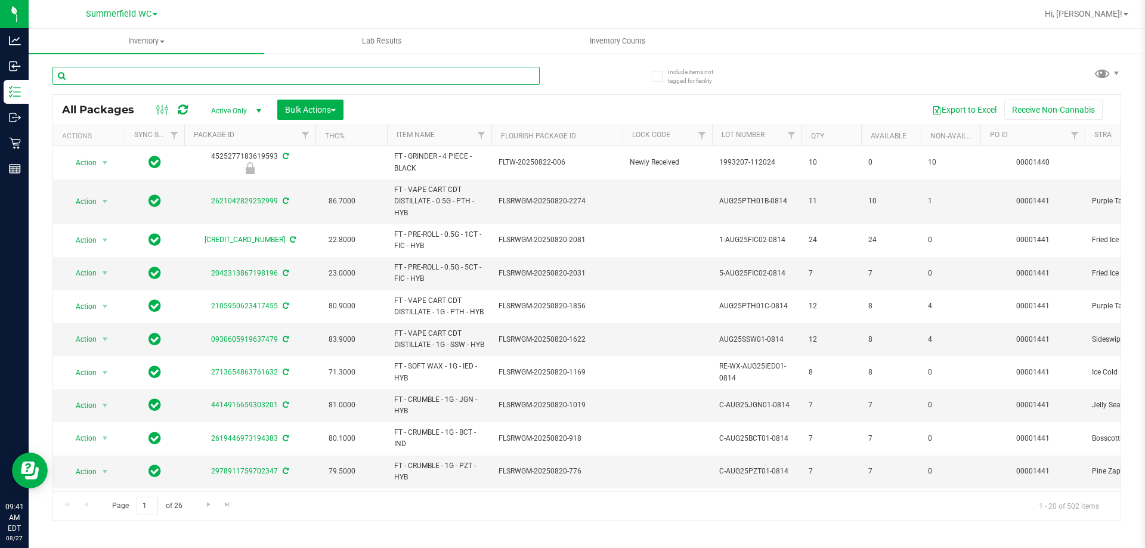
click at [116, 75] on input "text" at bounding box center [295, 76] width 487 height 18
type input "arz"
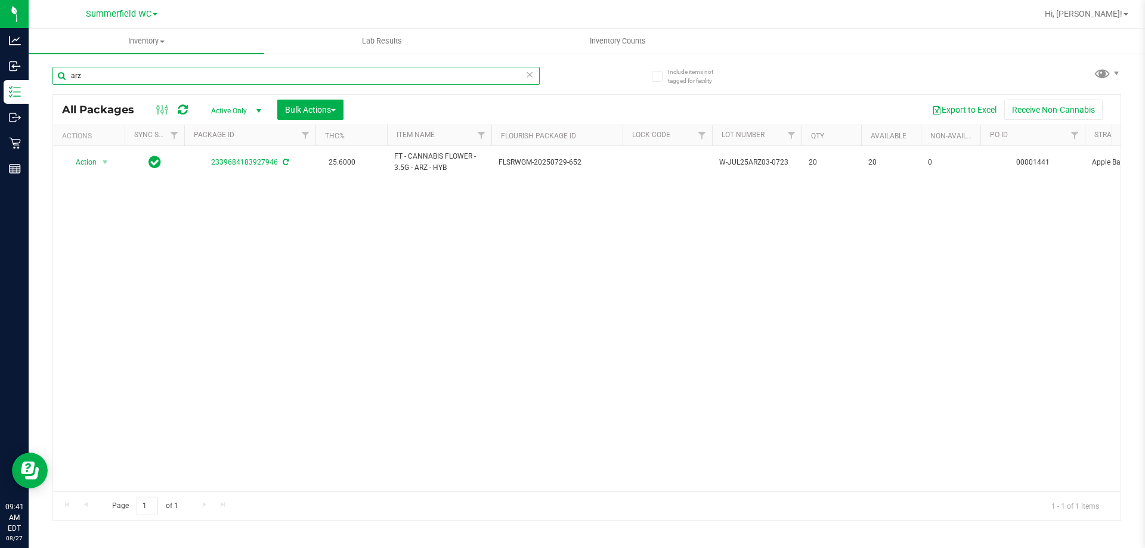
drag, startPoint x: 98, startPoint y: 77, endPoint x: 117, endPoint y: 77, distance: 19.1
click at [117, 77] on input "arz" at bounding box center [295, 76] width 487 height 18
click at [264, 334] on div "Action Action Adjust qty Create package Edit attributes Global inventory Locate…" at bounding box center [586, 318] width 1067 height 345
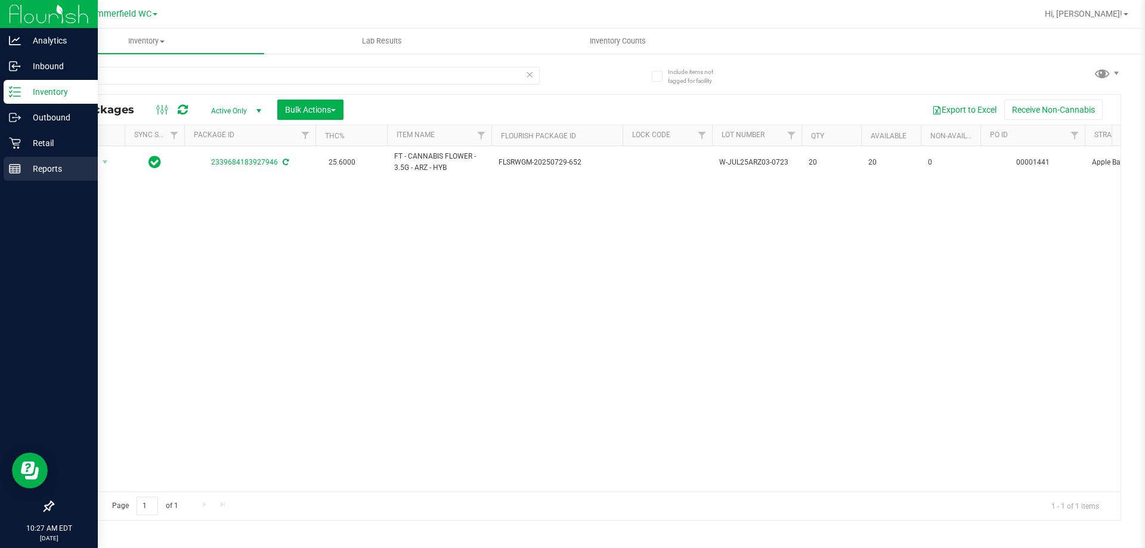
click at [43, 168] on p "Reports" at bounding box center [57, 169] width 72 height 14
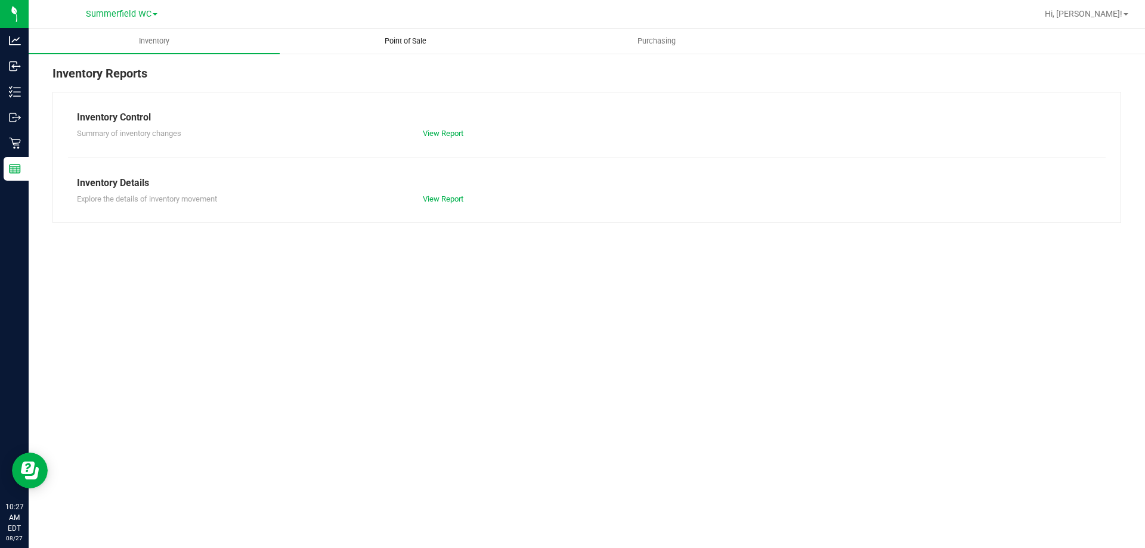
click at [404, 44] on span "Point of Sale" at bounding box center [405, 41] width 74 height 11
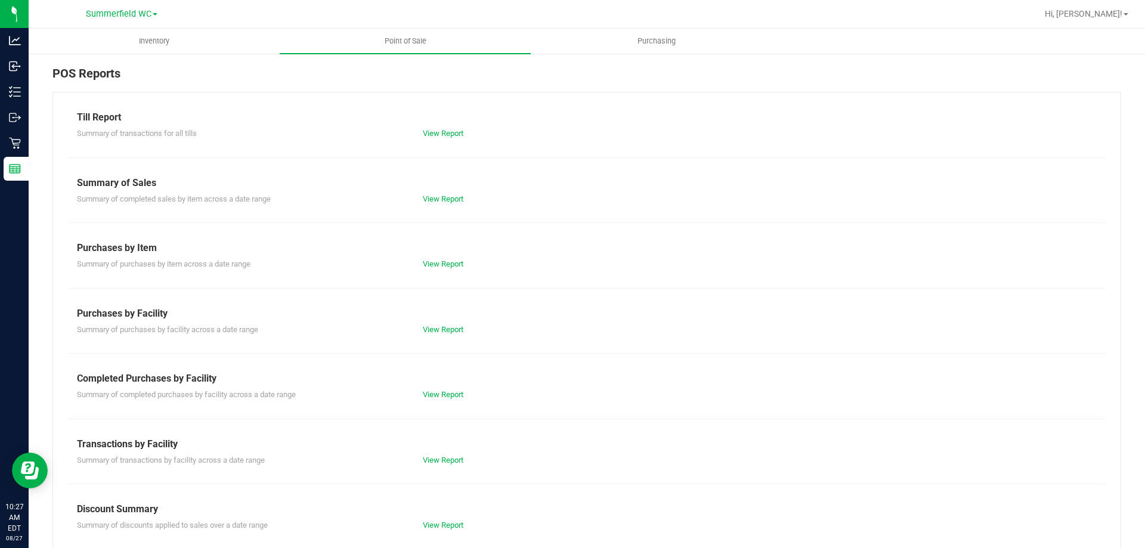
click at [411, 192] on div "Summary of completed sales by item across a date range View Report" at bounding box center [586, 197] width 1037 height 15
click at [427, 195] on link "View Report" at bounding box center [443, 198] width 41 height 9
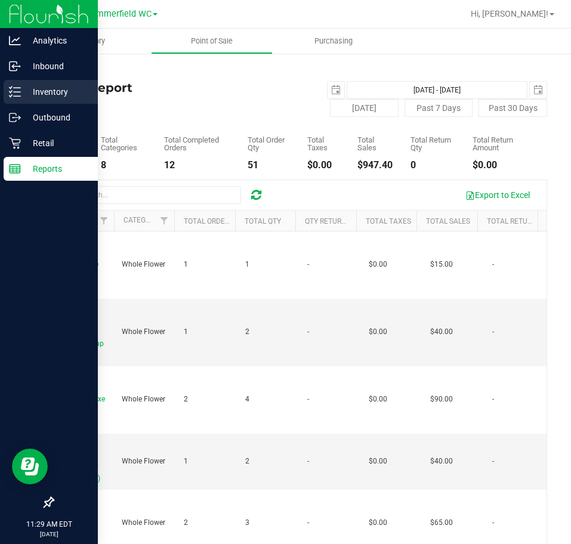
click at [20, 90] on icon at bounding box center [15, 92] width 12 height 12
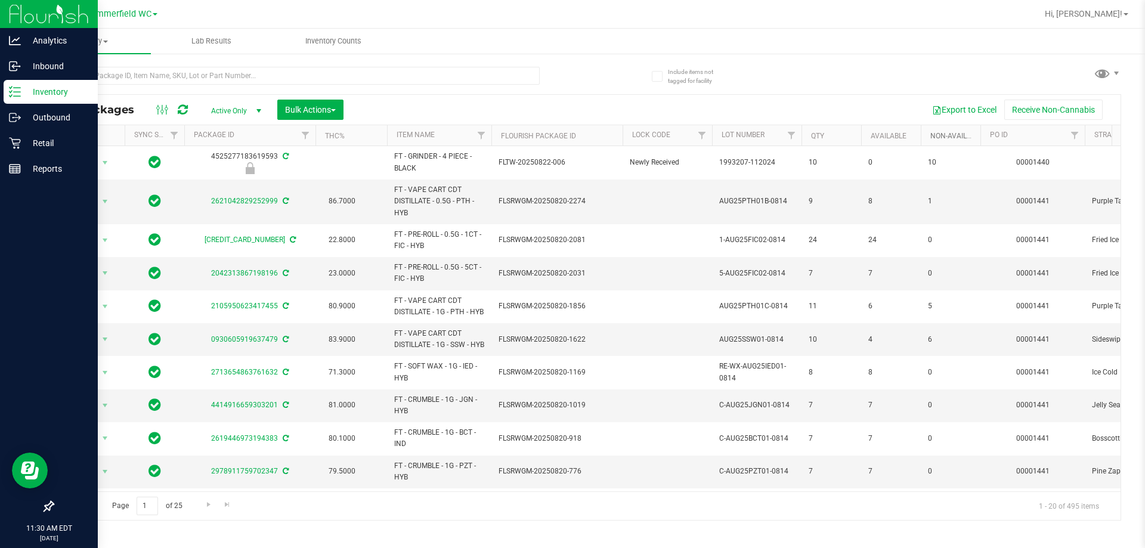
click at [570, 138] on link "Non-Available" at bounding box center [956, 136] width 53 height 8
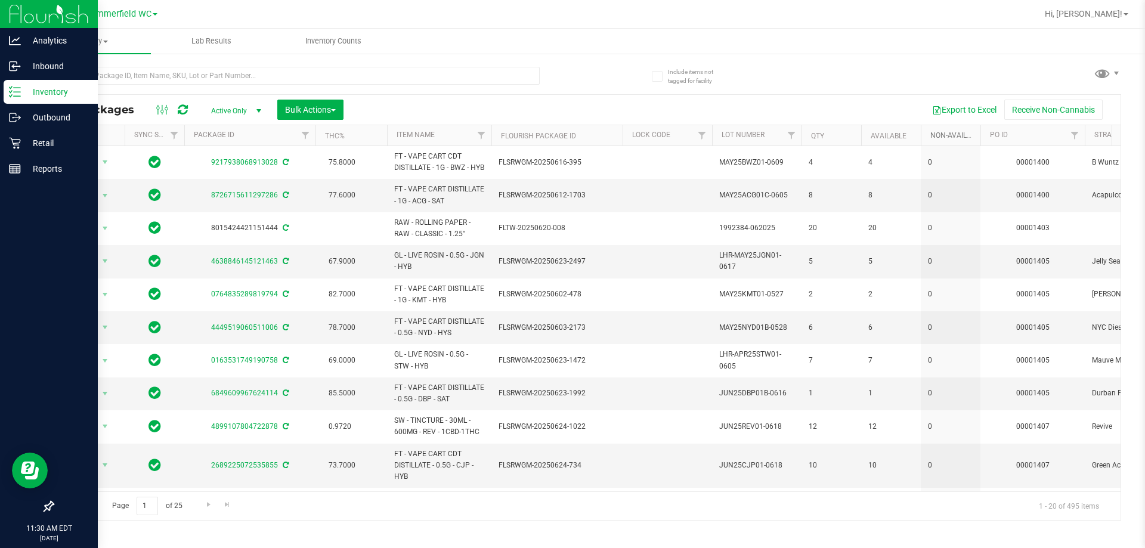
click at [570, 137] on link "Non-Available" at bounding box center [963, 135] width 67 height 8
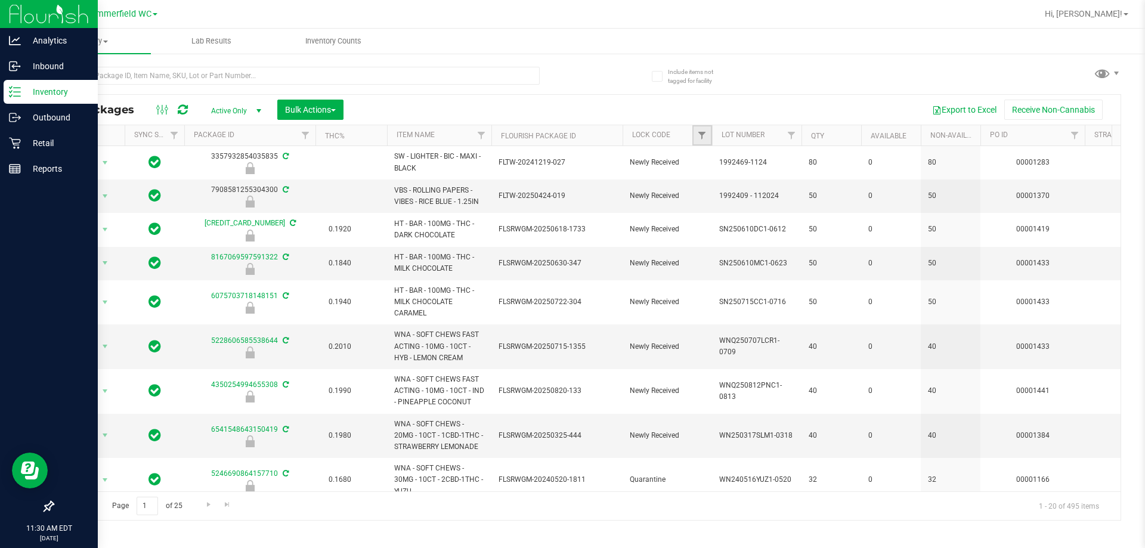
click at [570, 128] on link "Filter" at bounding box center [702, 135] width 20 height 20
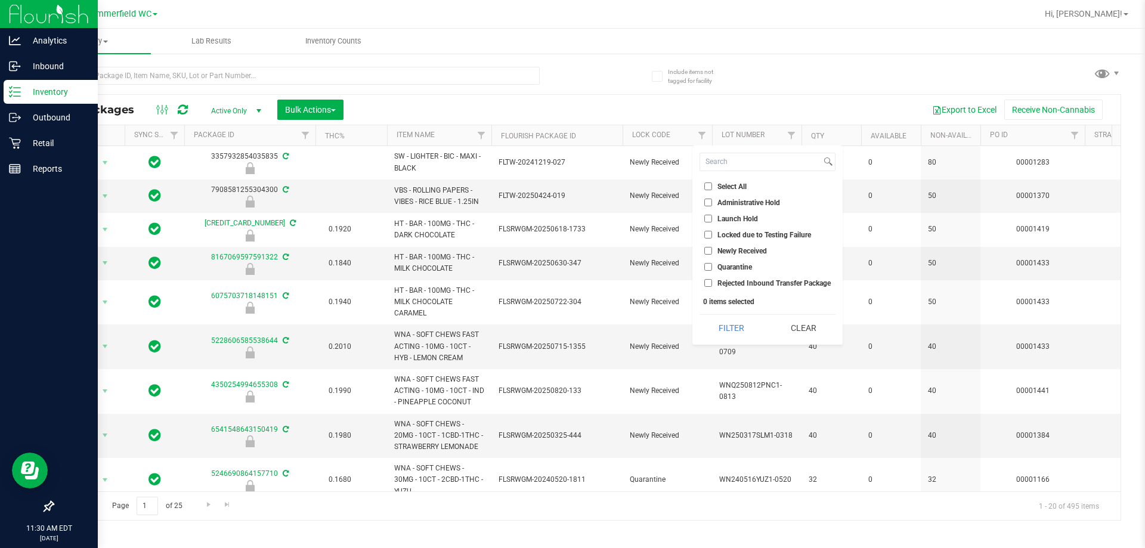
click at [570, 185] on input "Select All" at bounding box center [708, 186] width 8 height 8
checkbox input "true"
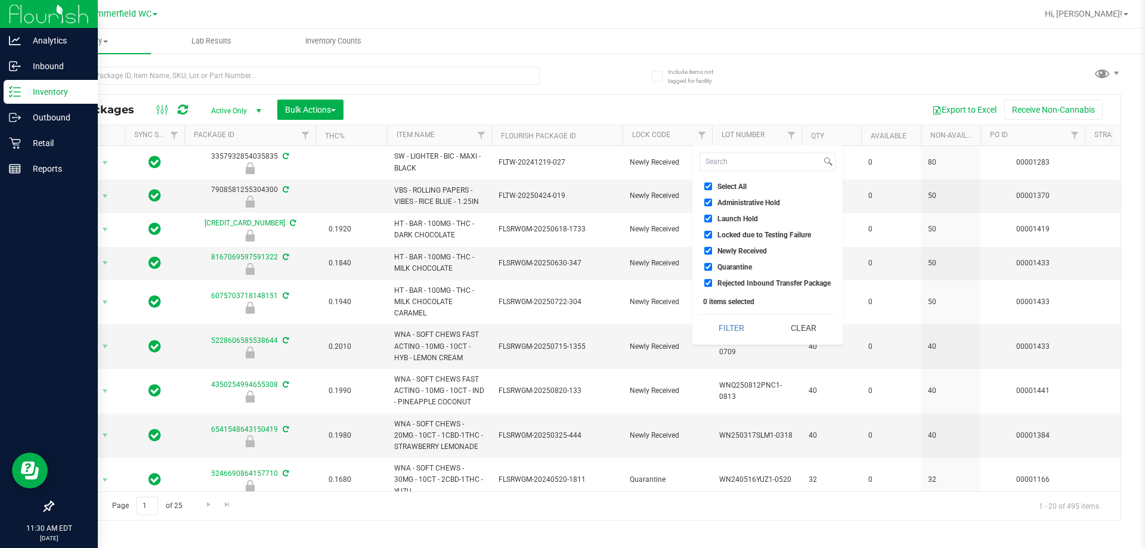
checkbox input "true"
click at [570, 328] on button "Clear" at bounding box center [803, 328] width 64 height 26
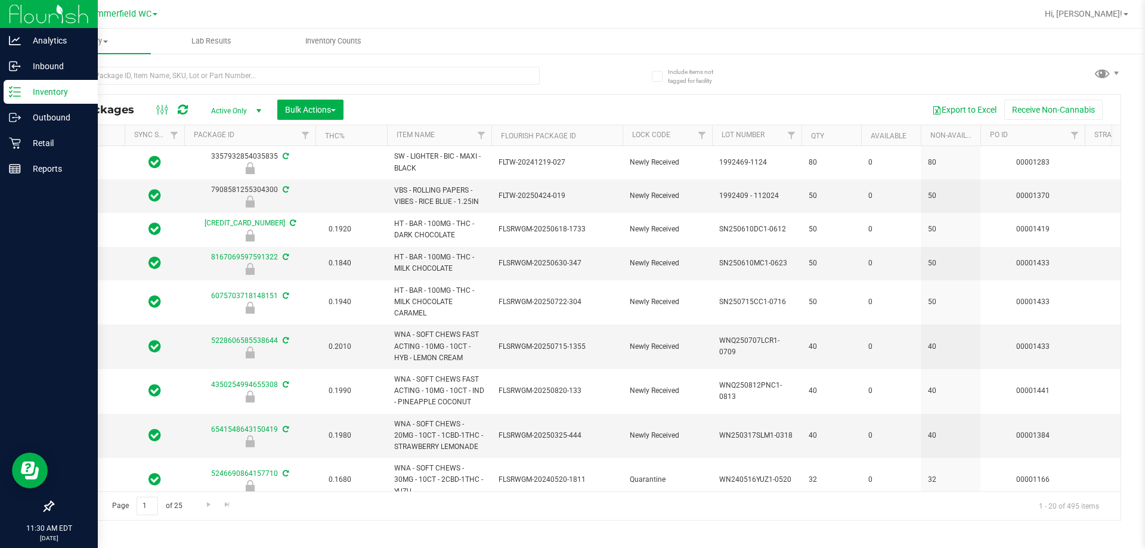
type input "2025-12-21"
type input "2026-01-18"
type input "2025-07-07"
type input "2026-07-07"
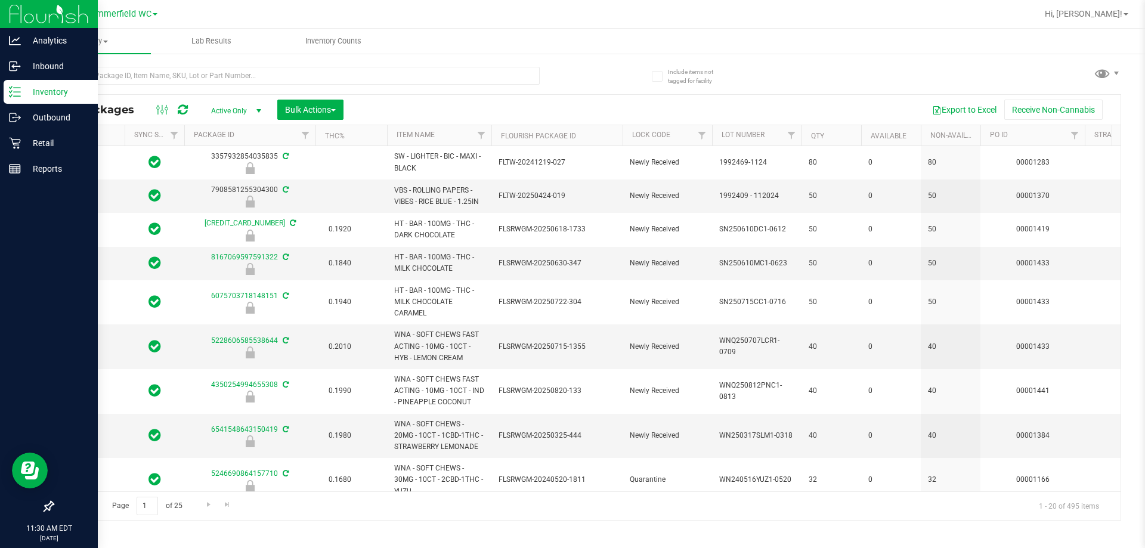
type input "2026-08-12"
type input "2026-03-17"
type input "2025-05-16"
click at [570, 135] on link "Filter" at bounding box center [702, 135] width 20 height 20
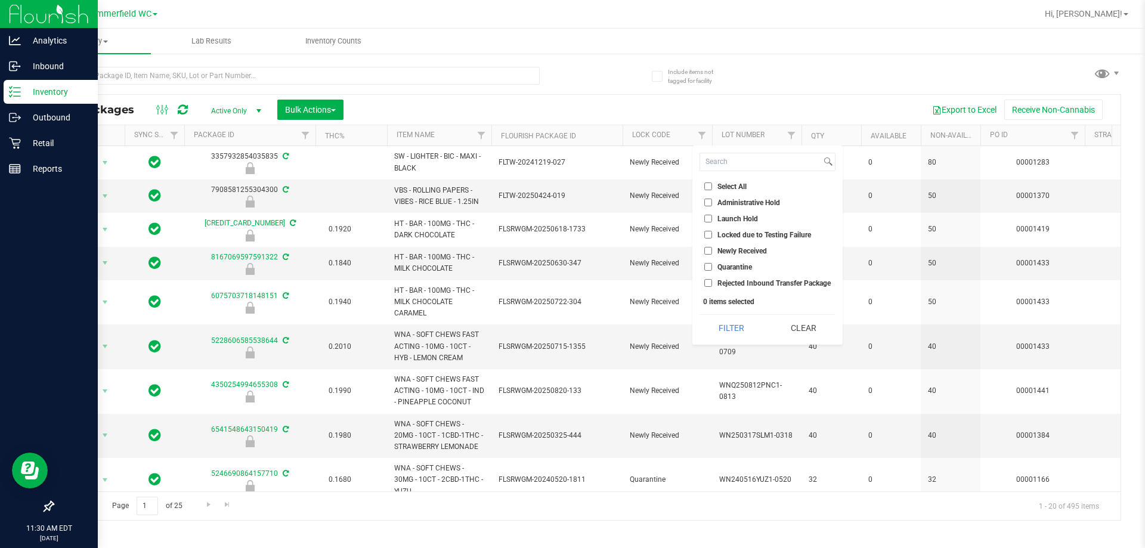
click at [570, 185] on input "Select All" at bounding box center [708, 186] width 8 height 8
checkbox input "true"
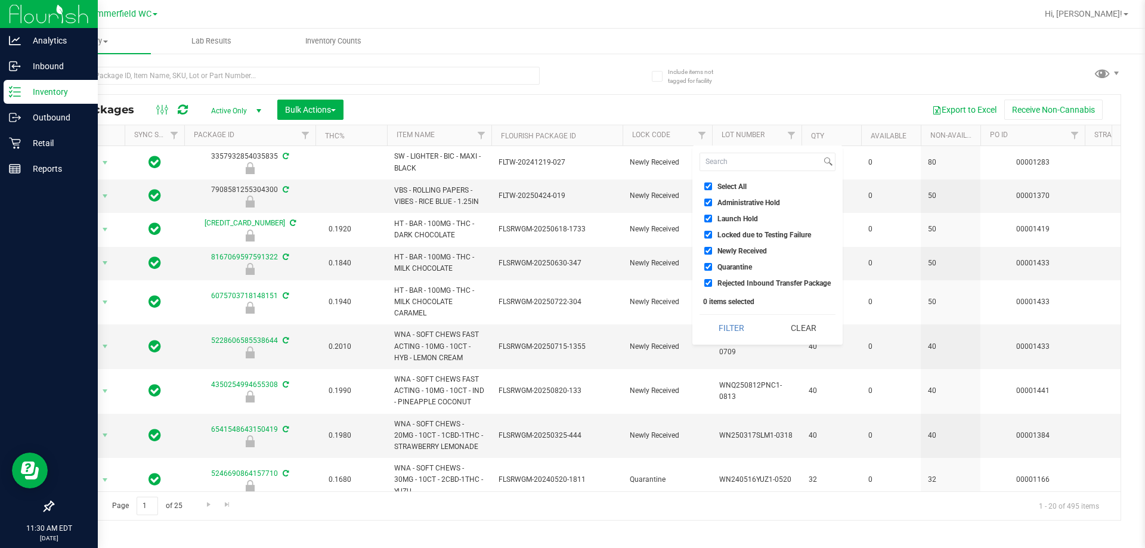
checkbox input "true"
click at [570, 203] on input "Administrative Hold" at bounding box center [708, 203] width 8 height 8
checkbox input "false"
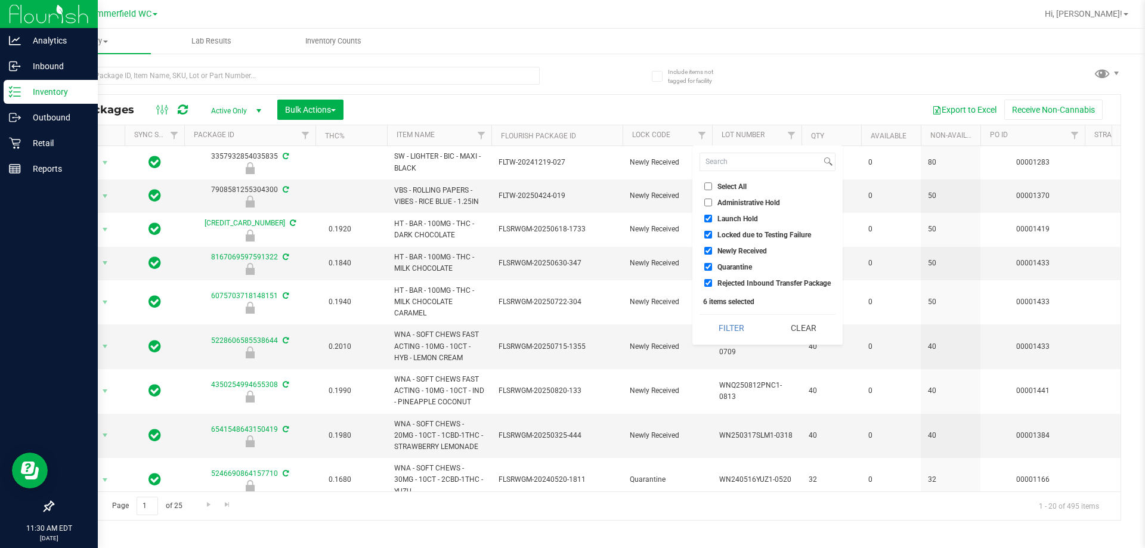
checkbox input "false"
click at [570, 218] on input "Launch Hold" at bounding box center [708, 219] width 8 height 8
checkbox input "false"
click at [570, 234] on input "Locked due to Testing Failure" at bounding box center [708, 235] width 8 height 8
checkbox input "false"
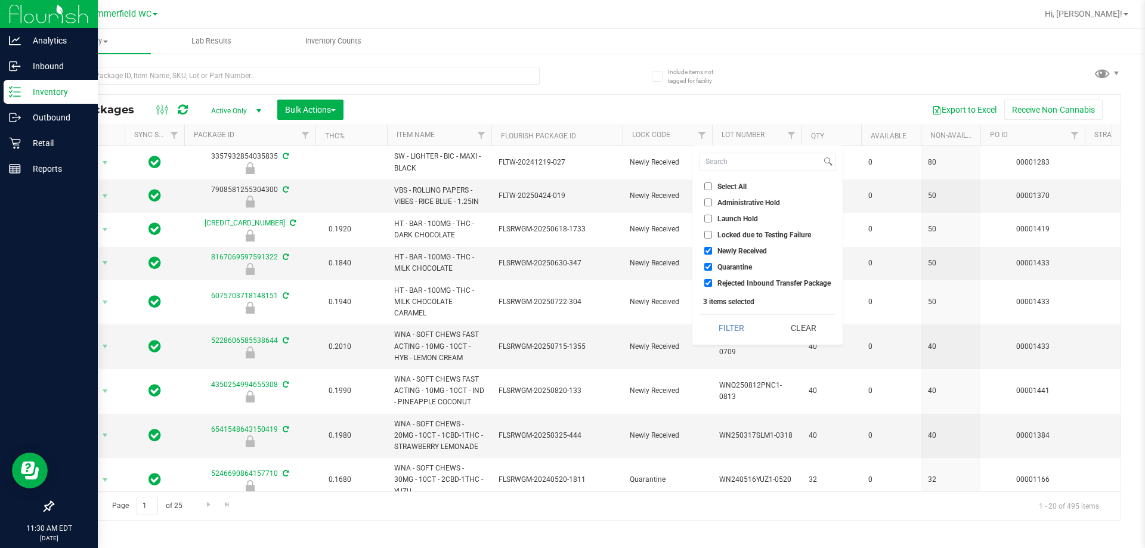
click at [570, 247] on input "Newly Received" at bounding box center [708, 251] width 8 height 8
checkbox input "false"
click at [570, 263] on input "Quarantine" at bounding box center [708, 267] width 8 height 8
checkbox input "false"
click at [570, 281] on input "Rejected Inbound Transfer Package" at bounding box center [708, 283] width 8 height 8
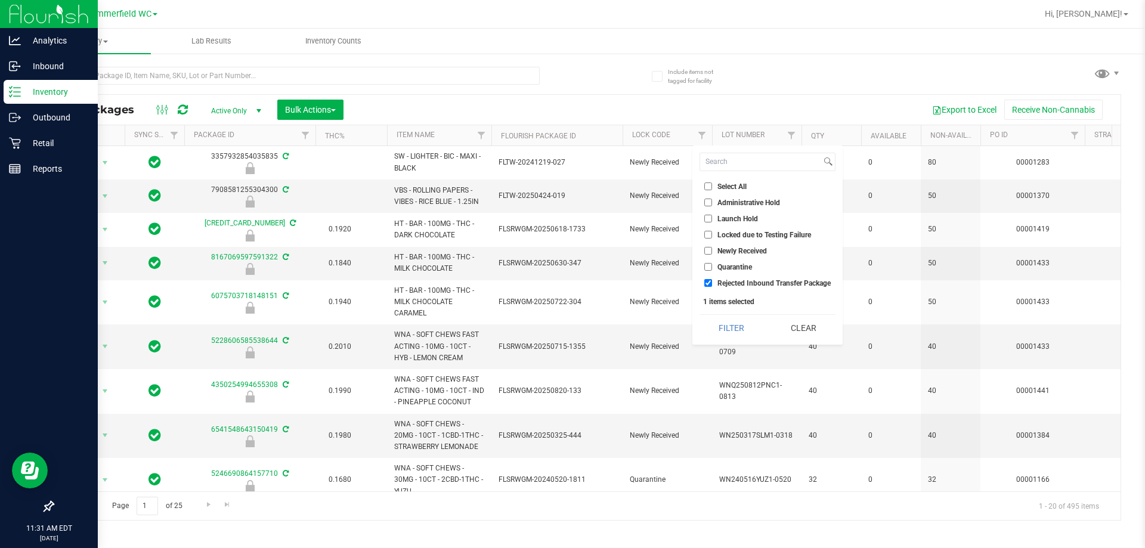
checkbox input "false"
click at [570, 187] on input "Select All" at bounding box center [708, 186] width 8 height 8
checkbox input "true"
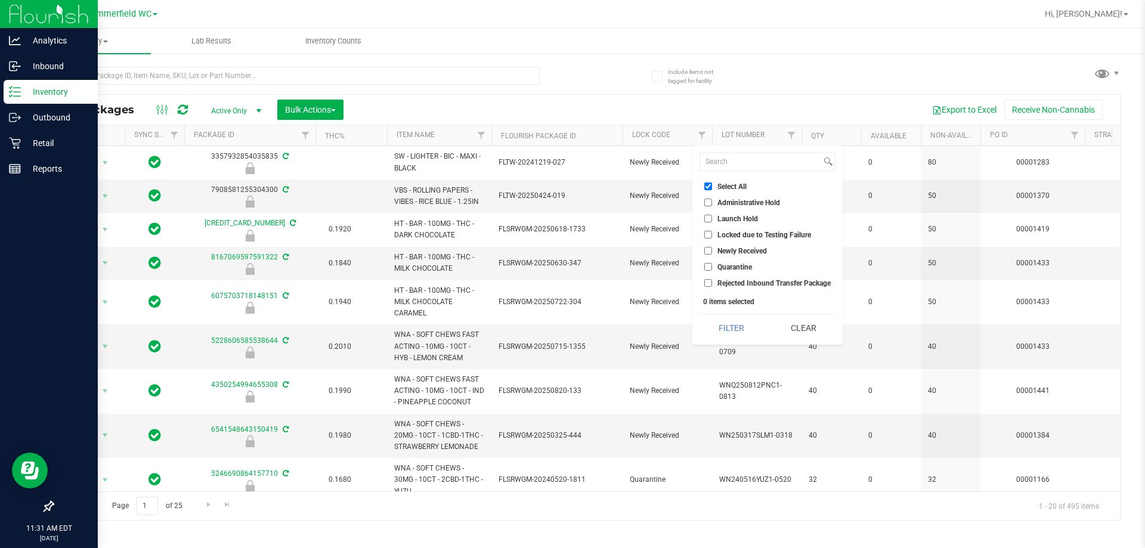
checkbox input "true"
click at [570, 327] on button "Filter" at bounding box center [731, 328] width 64 height 26
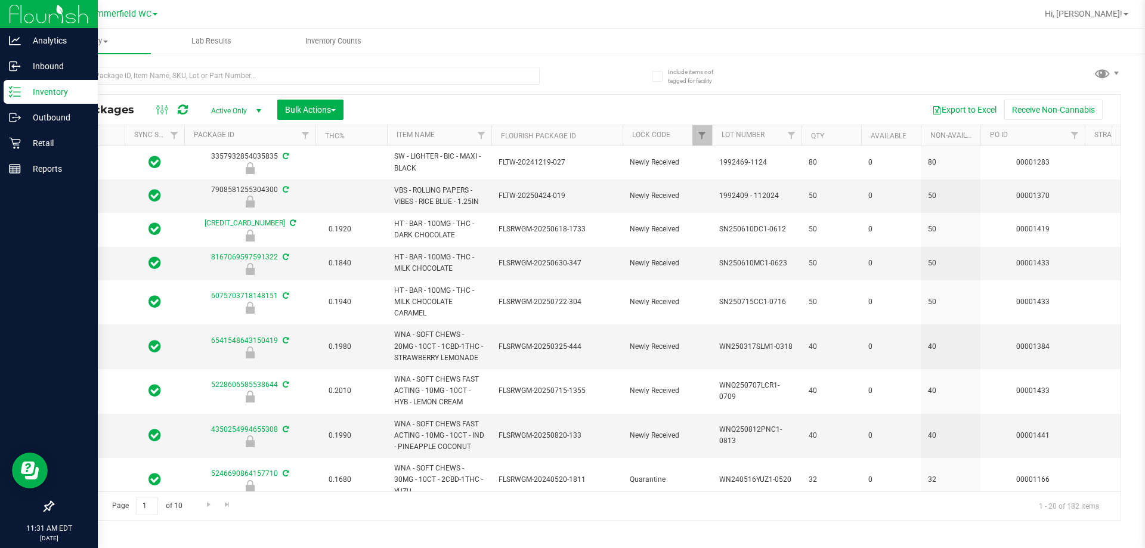
type input "2025-12-21"
type input "2026-01-18"
type input "2026-03-17"
type input "2025-07-07"
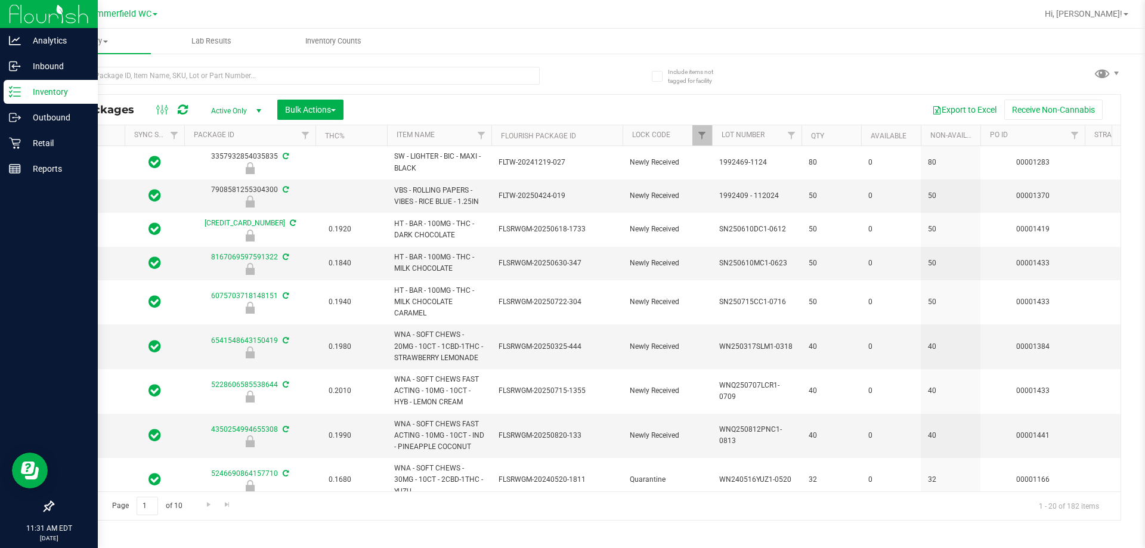
type input "2026-07-07"
type input "2026-08-12"
type input "2025-05-16"
click at [570, 130] on th "Lock Code" at bounding box center [666, 135] width 89 height 21
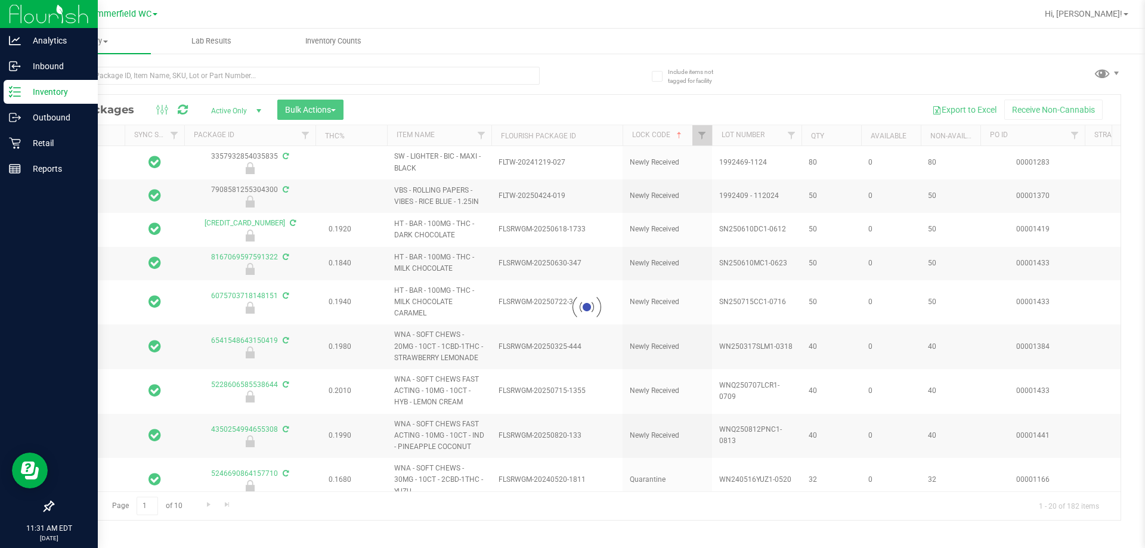
type input "2025-12-21"
type input "2026-01-18"
type input "2026-03-17"
type input "2025-07-07"
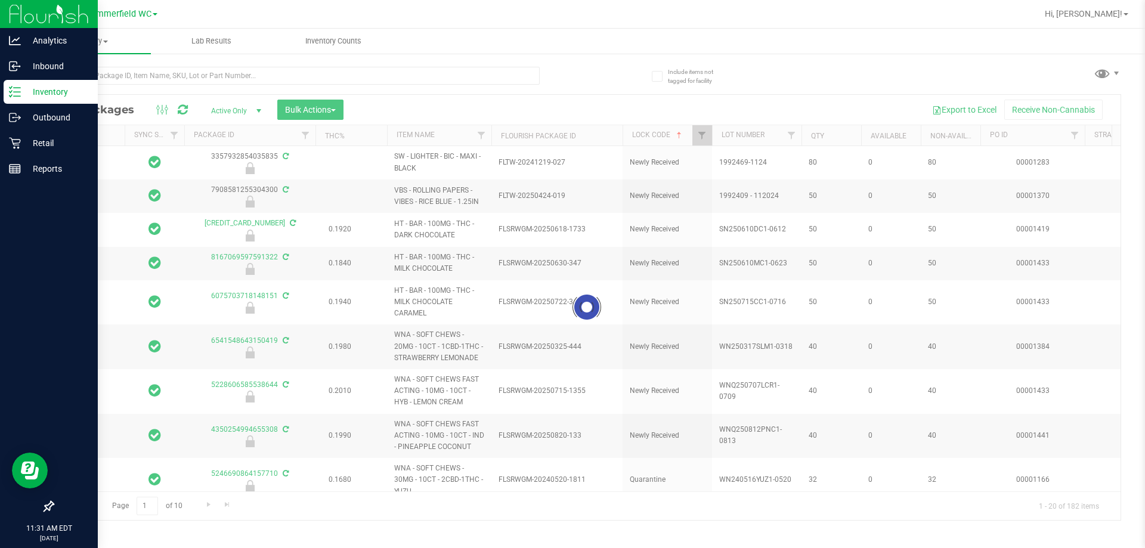
type input "2026-07-07"
type input "2026-08-12"
type input "2025-05-16"
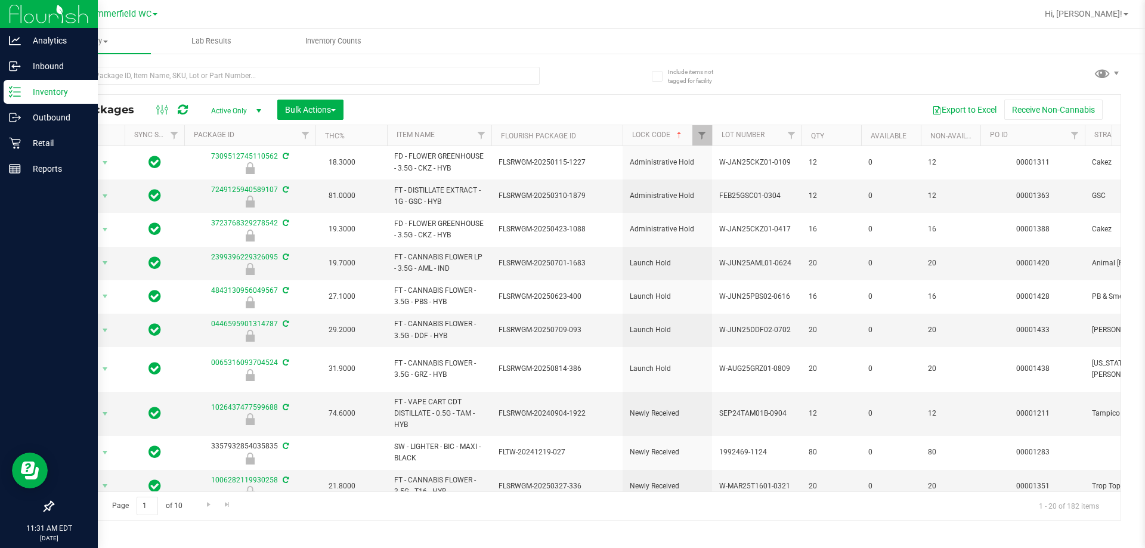
click at [570, 141] on th "Lock Code" at bounding box center [666, 135] width 89 height 21
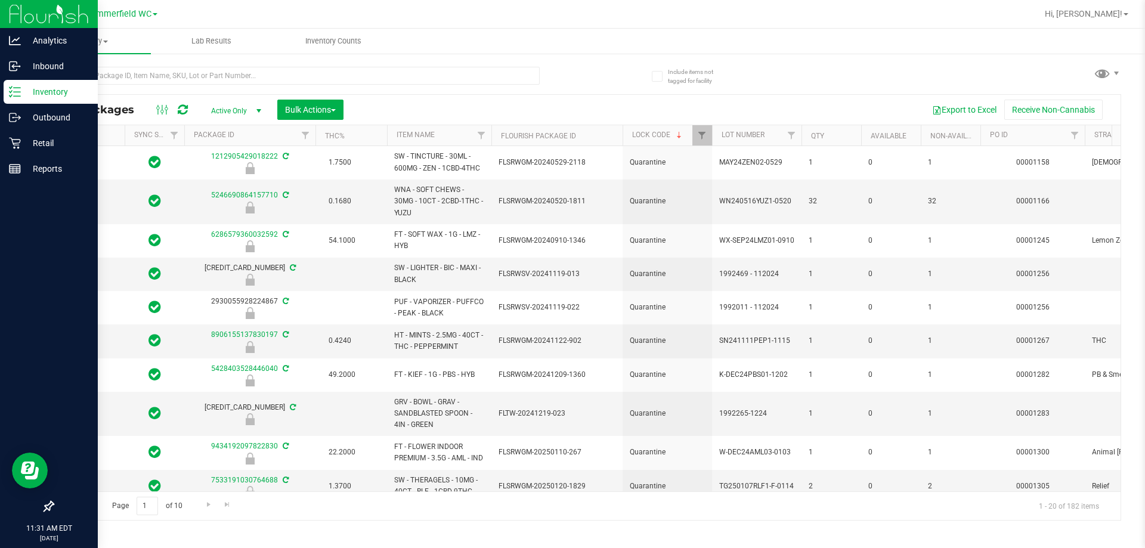
type input "2025-05-16"
type input "2025-05-19"
type input "2025-02-05"
type input "2025-08-17"
click at [570, 140] on th "Lock Code" at bounding box center [666, 135] width 89 height 21
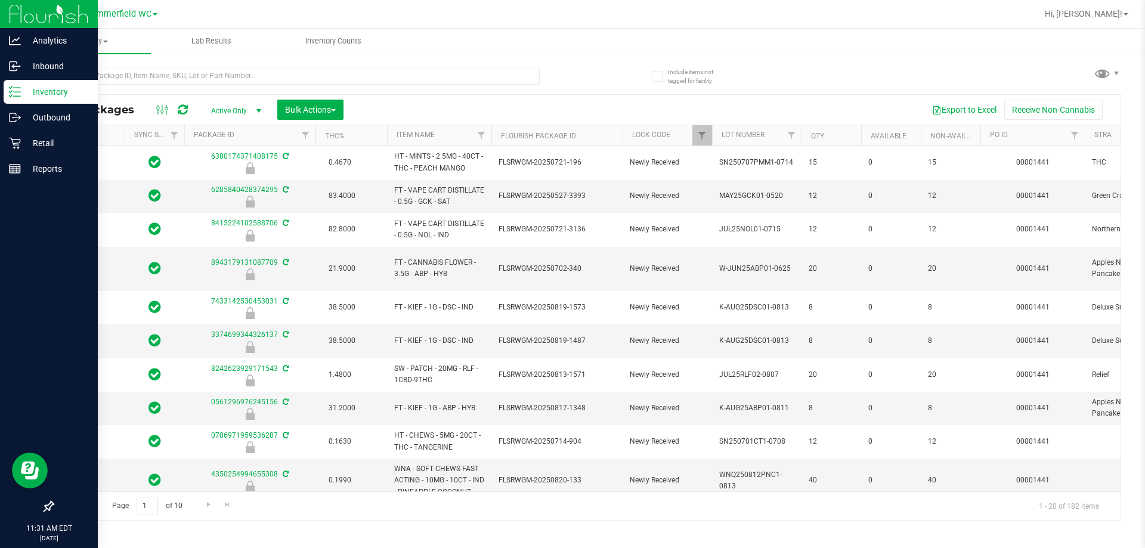
checkbox input "true"
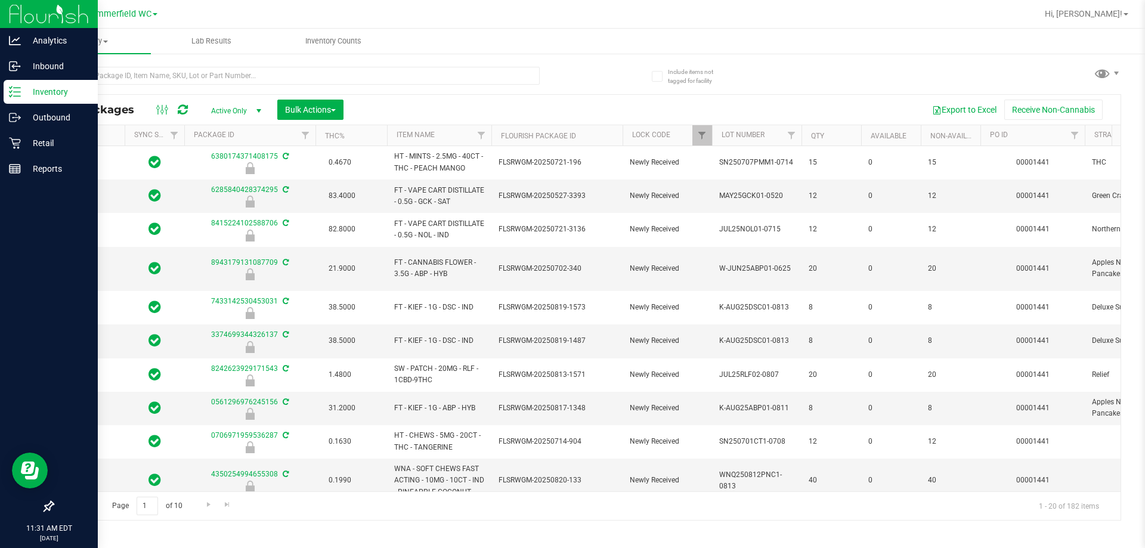
checkbox input "true"
type input "2026-01-13"
type input "2026-01-11"
type input "2026-08-12"
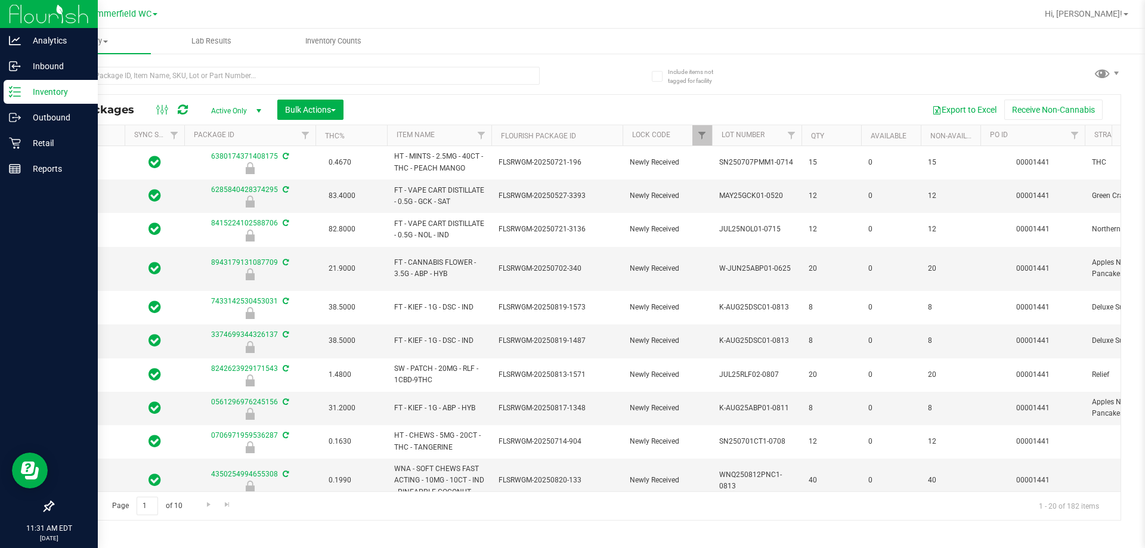
type input "2026-01-24"
click at [570, 131] on span "Filter" at bounding box center [702, 136] width 10 height 10
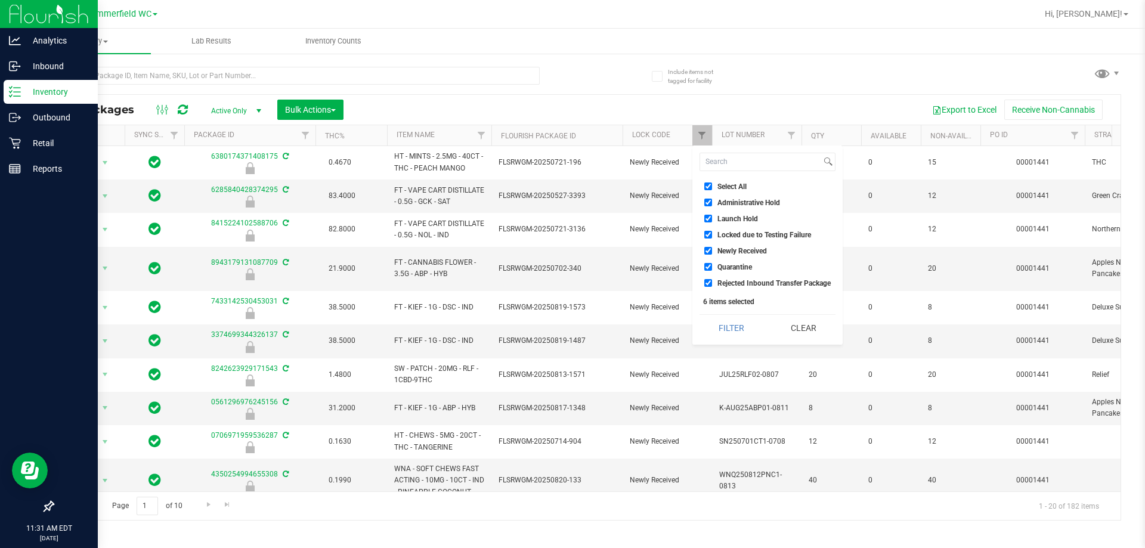
click at [570, 301] on div "6 items selected" at bounding box center [767, 302] width 129 height 8
click at [570, 181] on li "Select All" at bounding box center [767, 186] width 136 height 13
click at [570, 186] on input "Select All" at bounding box center [708, 186] width 8 height 8
checkbox input "false"
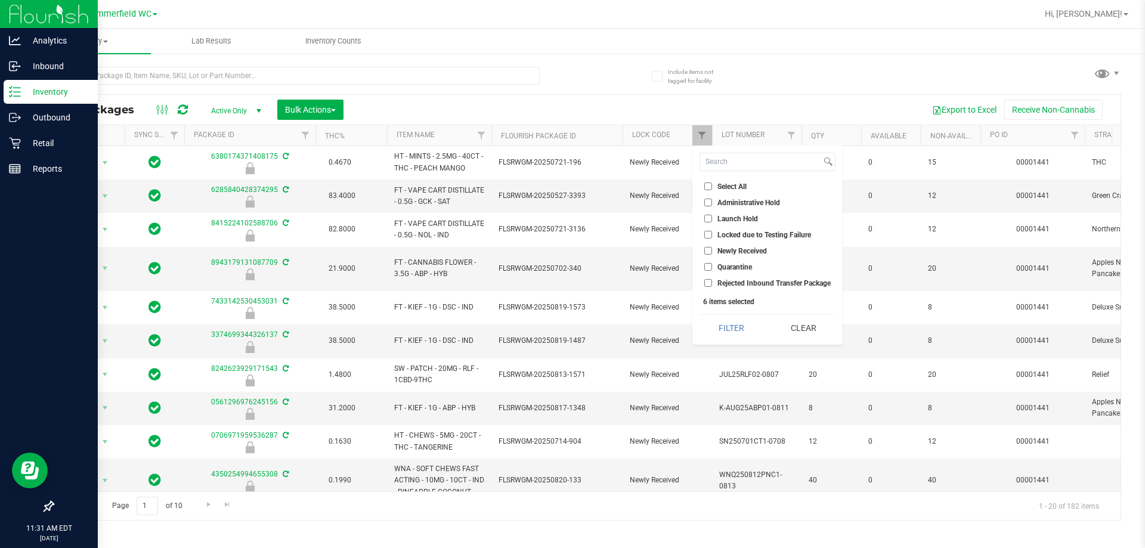
checkbox input "false"
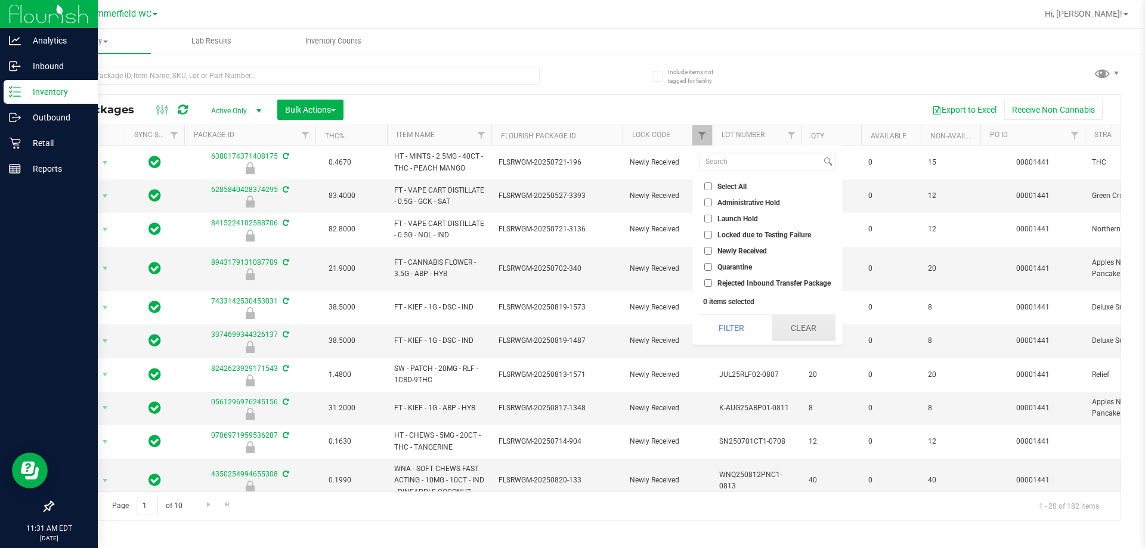
click at [570, 328] on button "Clear" at bounding box center [803, 328] width 64 height 26
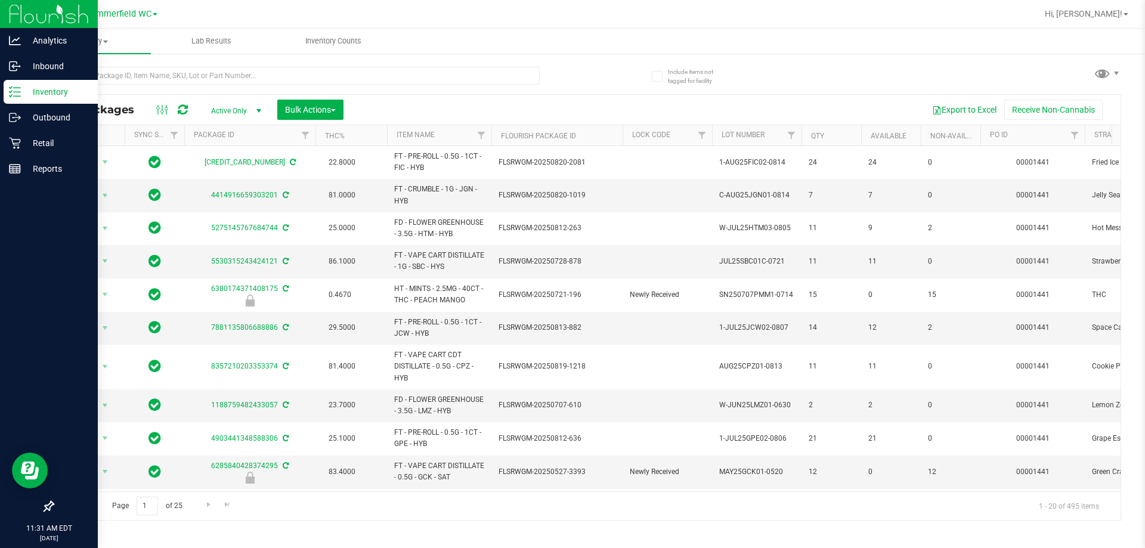
click at [570, 137] on th "Lock Code" at bounding box center [666, 135] width 89 height 21
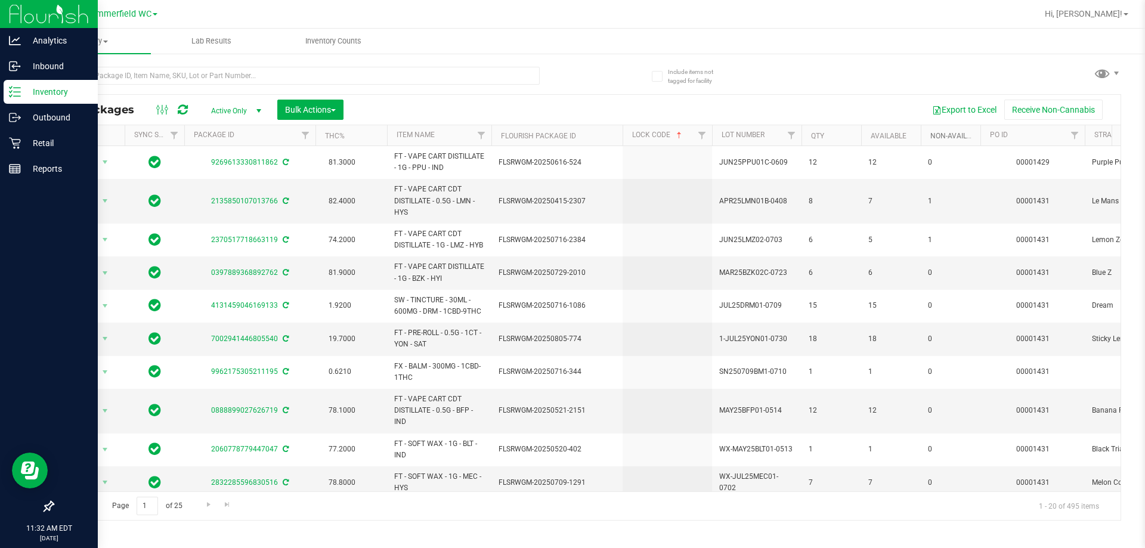
click at [570, 137] on link "Non-Available" at bounding box center [956, 136] width 53 height 8
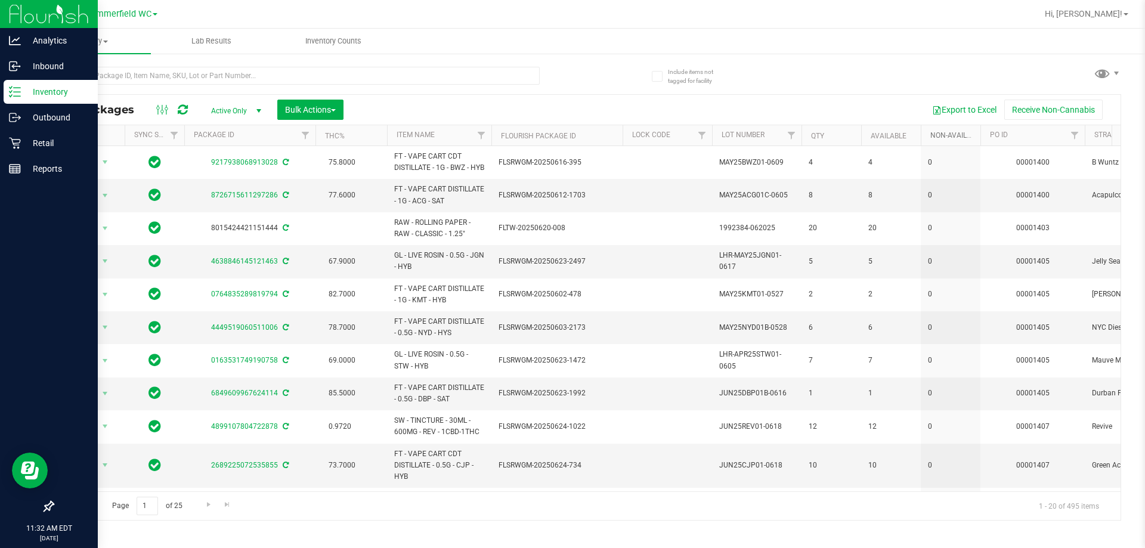
click at [570, 135] on link "Non-Available" at bounding box center [963, 135] width 67 height 8
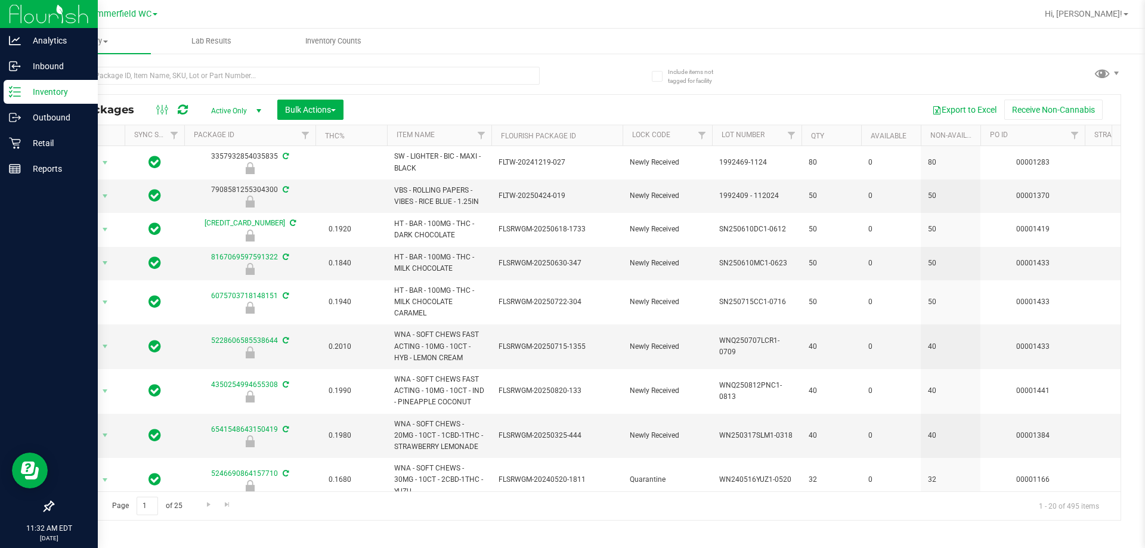
click at [570, 75] on div "All Packages Active Only Active Only Lab Samples Locked All External Internal B…" at bounding box center [586, 287] width 1068 height 465
click at [570, 76] on div "All Packages Active Only Active Only Lab Samples Locked All External Internal B…" at bounding box center [586, 287] width 1068 height 465
click at [114, 63] on div at bounding box center [319, 75] width 534 height 38
click at [109, 66] on div at bounding box center [319, 75] width 534 height 38
click at [109, 72] on input "text" at bounding box center [295, 76] width 487 height 18
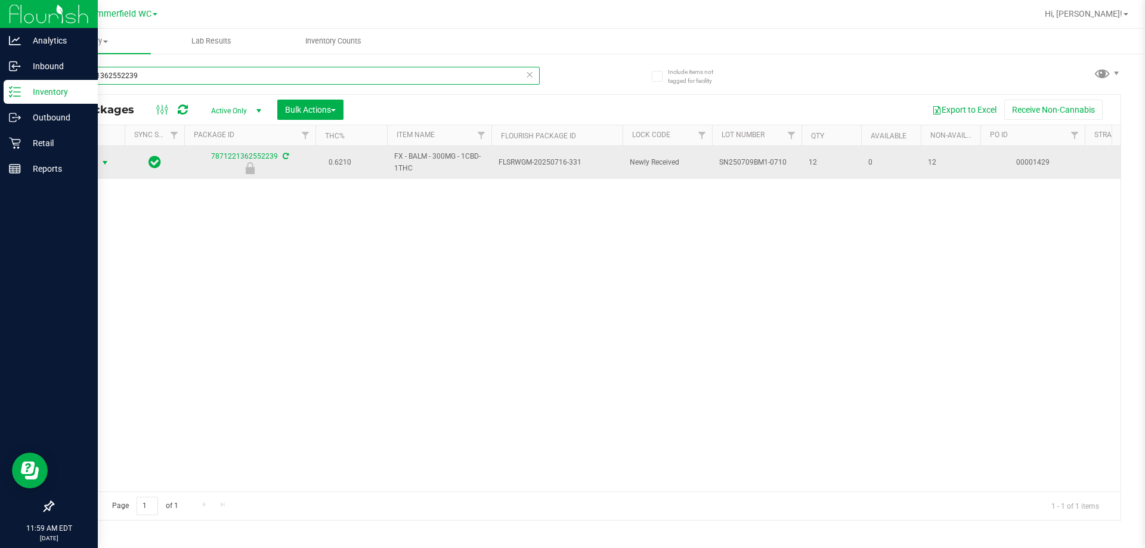
type input "7871221362552239"
click at [98, 156] on span "select" at bounding box center [105, 162] width 15 height 17
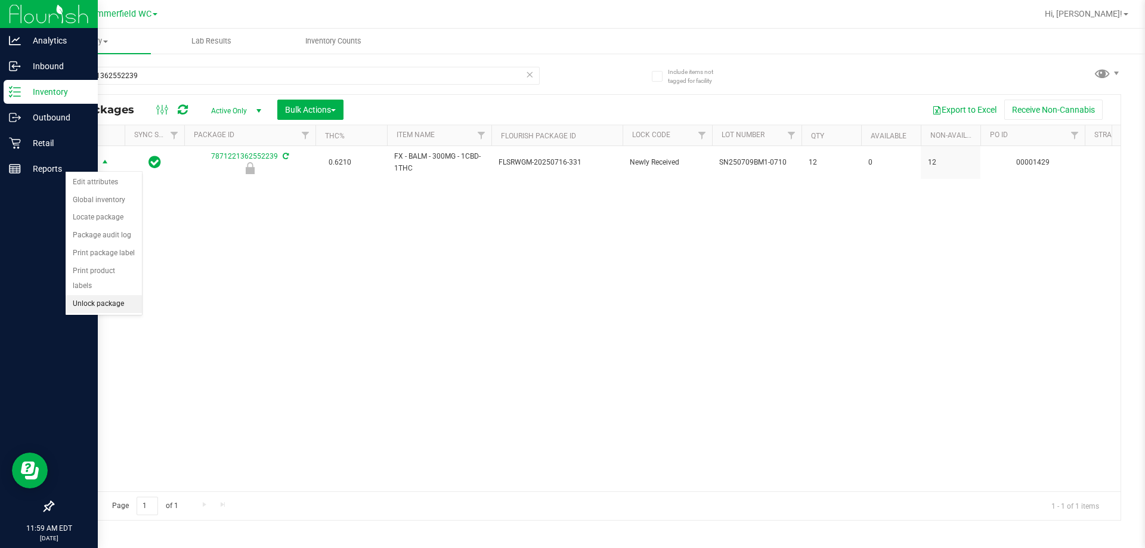
click at [92, 295] on li "Unlock package" at bounding box center [104, 304] width 76 height 18
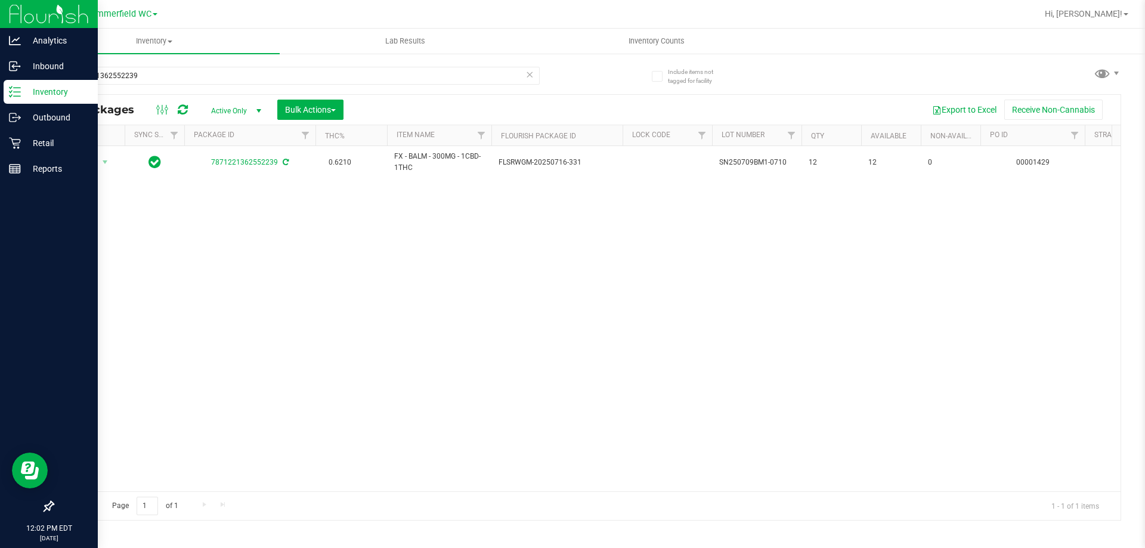
click at [436, 329] on div "Action Action Adjust qty Create package Edit attributes Global inventory Locate…" at bounding box center [586, 318] width 1067 height 345
click at [44, 168] on p "Reports" at bounding box center [57, 169] width 72 height 14
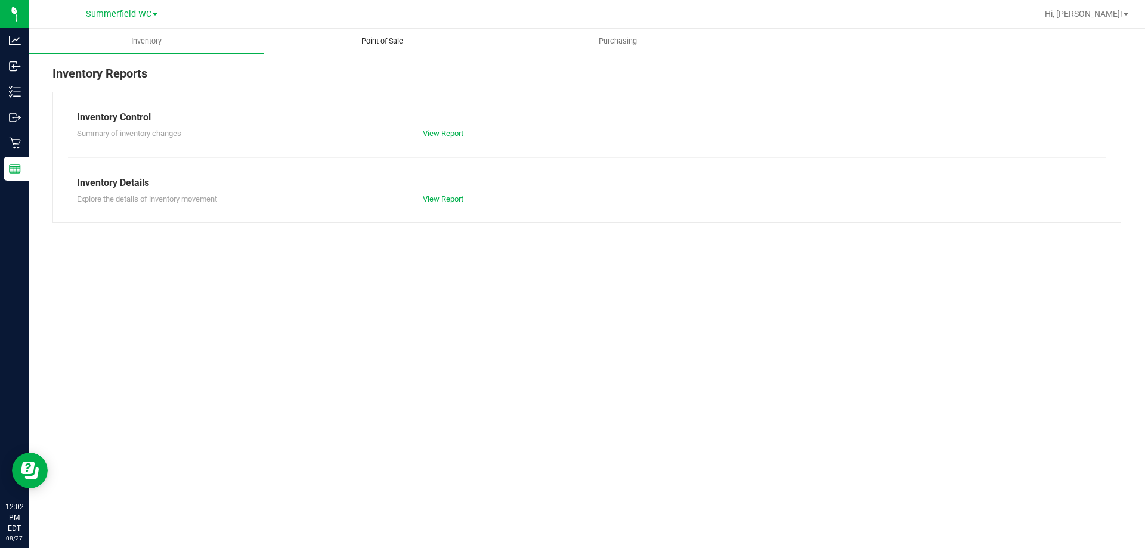
click at [367, 39] on span "Point of Sale" at bounding box center [382, 41] width 74 height 11
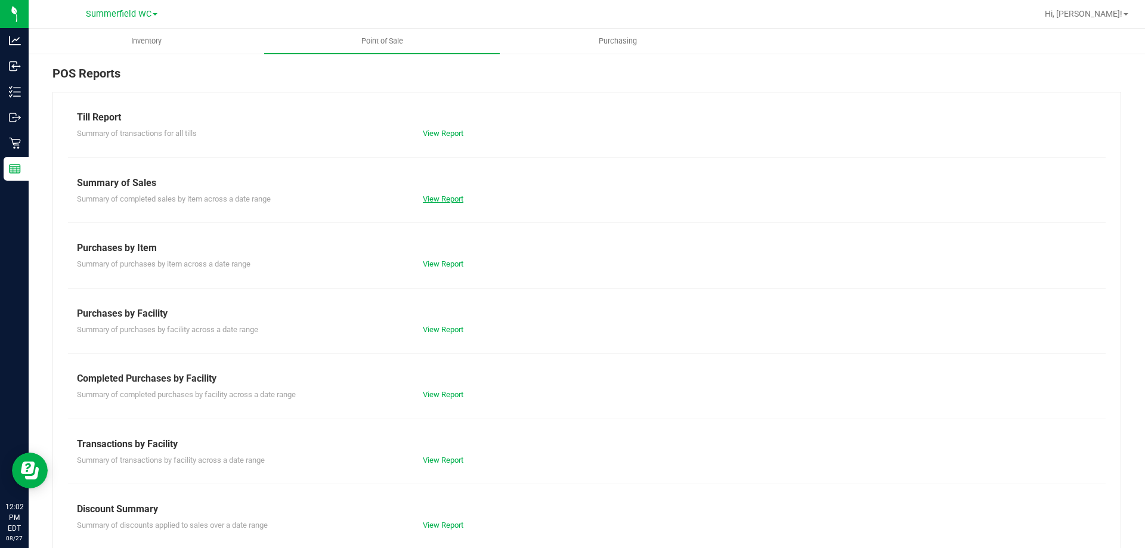
click at [438, 202] on link "View Report" at bounding box center [443, 198] width 41 height 9
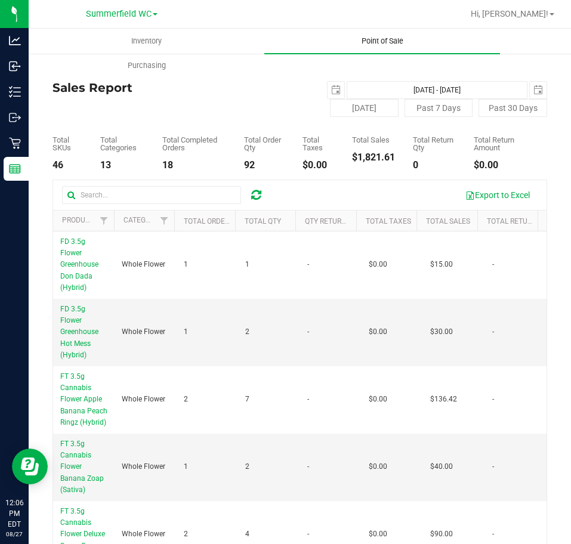
click at [393, 42] on span "Point of Sale" at bounding box center [382, 41] width 74 height 11
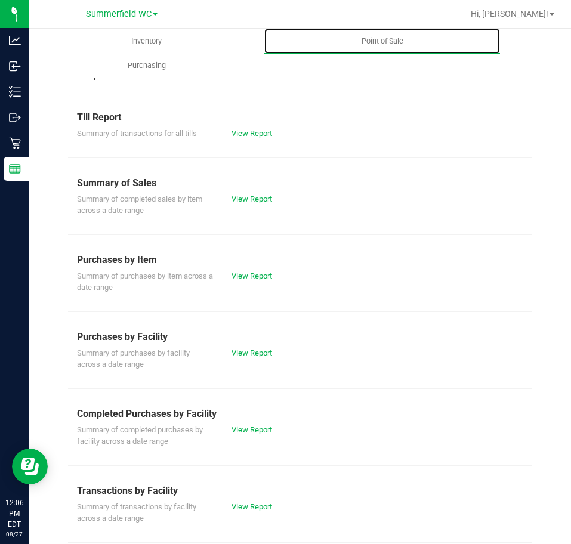
scroll to position [165, 0]
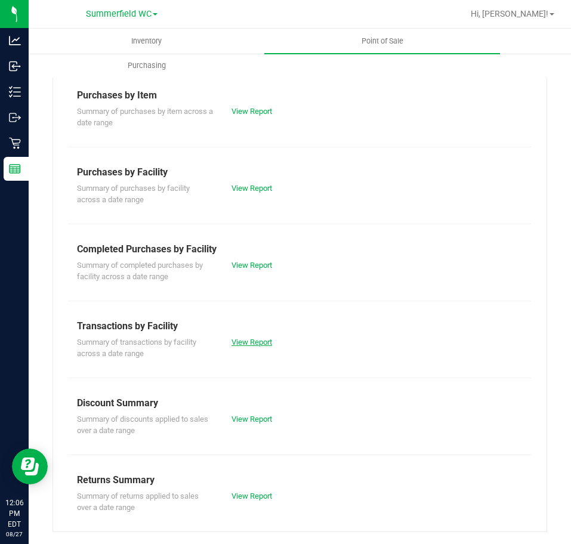
click at [244, 340] on link "View Report" at bounding box center [251, 341] width 41 height 9
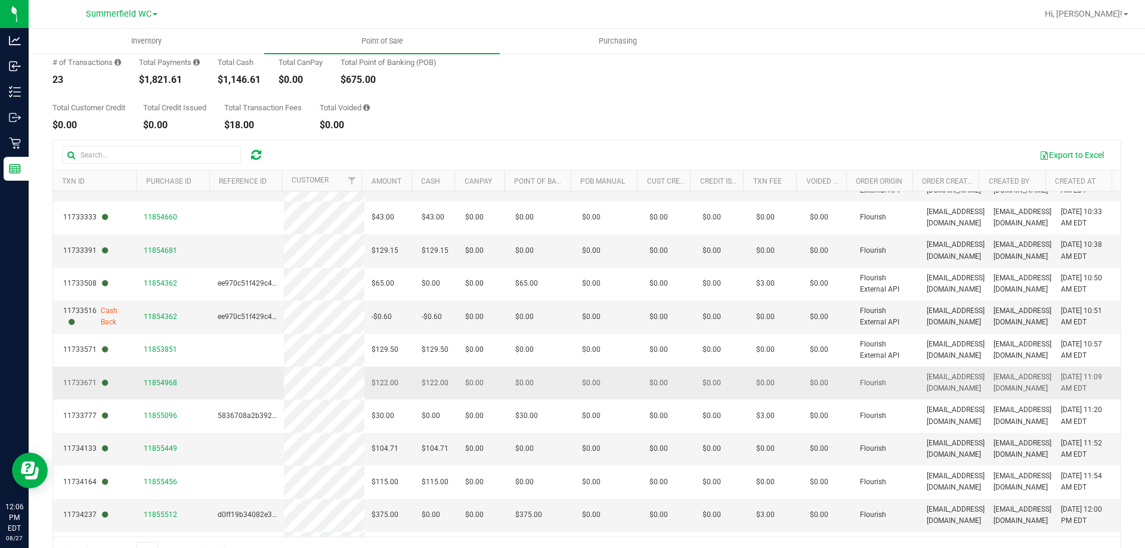
scroll to position [414, 0]
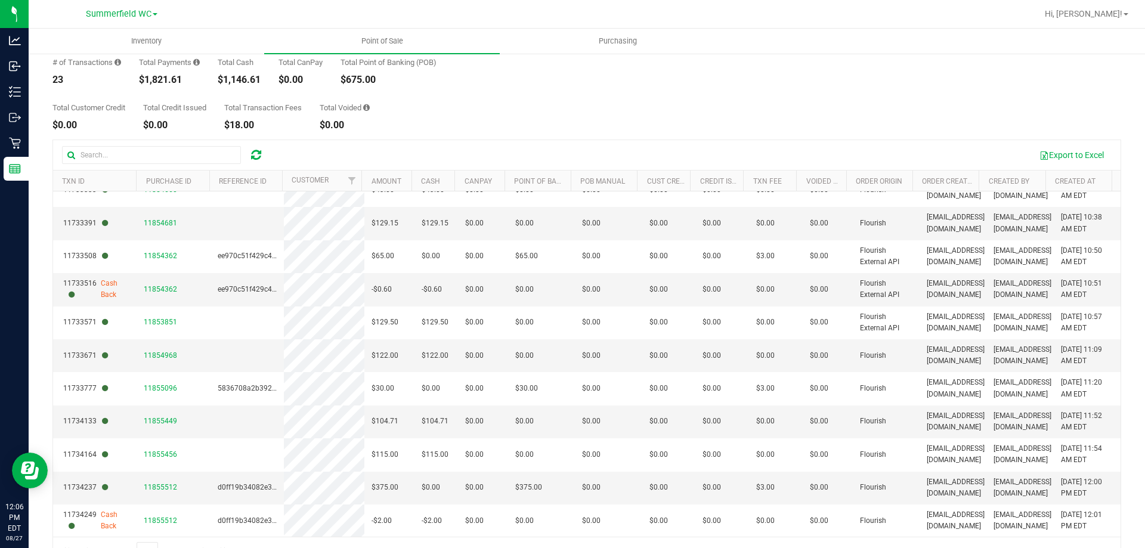
click at [463, 124] on div "Total Customer Credit $0.00 Total Credit Issued $0.00 Total Transaction Fees $1…" at bounding box center [586, 107] width 1068 height 45
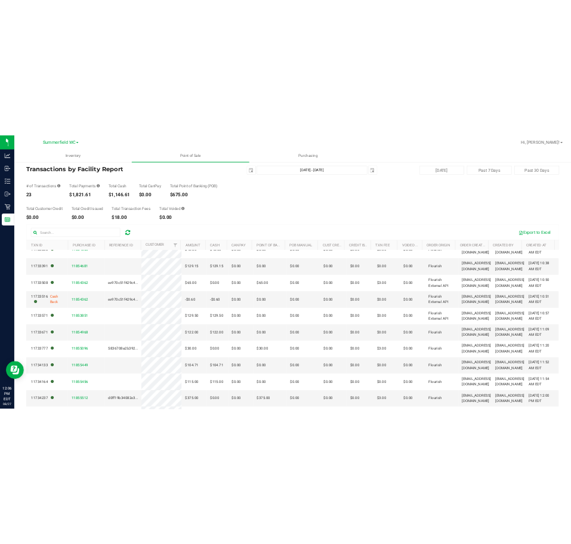
scroll to position [0, 0]
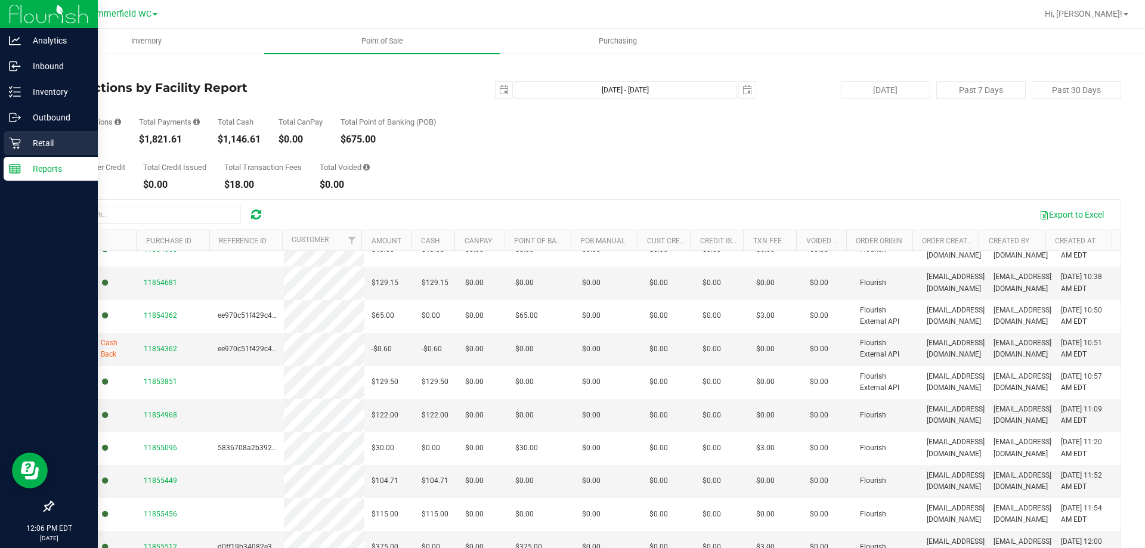
click at [27, 145] on p "Retail" at bounding box center [57, 143] width 72 height 14
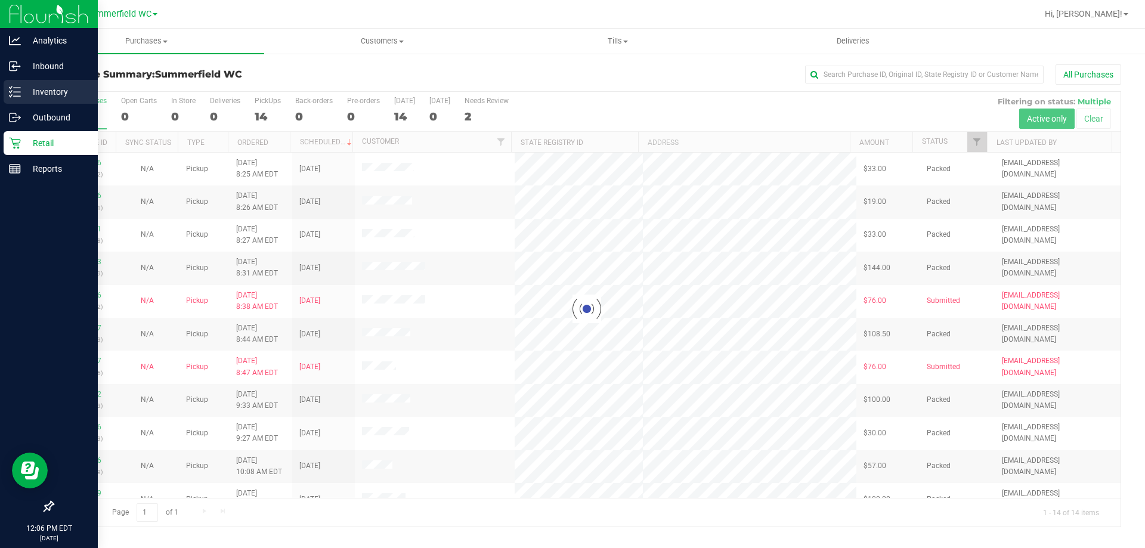
click at [36, 87] on p "Inventory" at bounding box center [57, 92] width 72 height 14
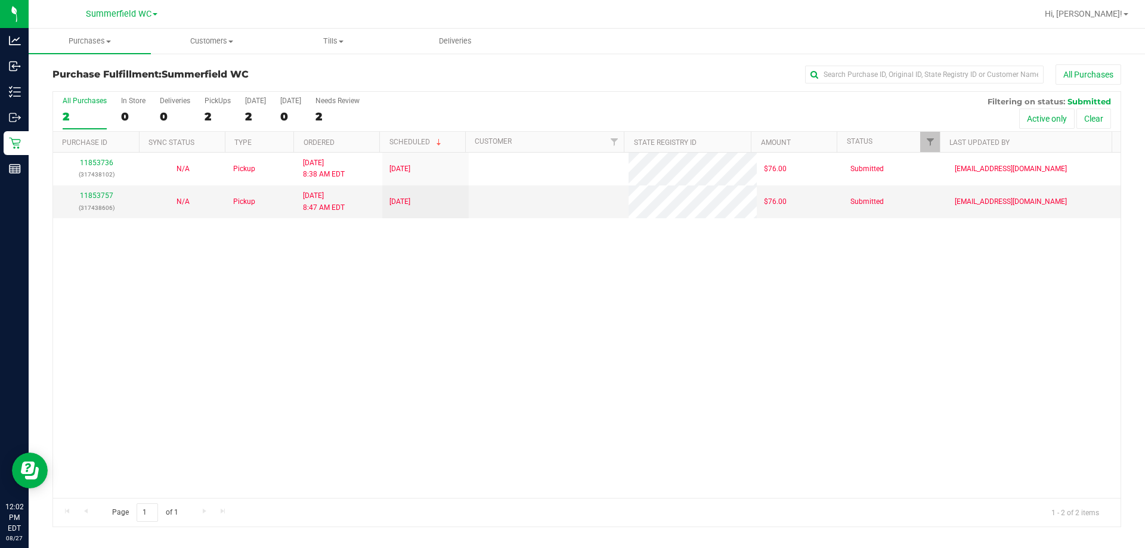
click at [554, 303] on div "All Purchases 2 In Store 0 Deliveries 0 PickUps 2 [DATE] 2 [DATE] 0 Needs Revie…" at bounding box center [586, 309] width 1068 height 436
click at [441, 303] on div "11853736 (317438102) N/A Pickup [DATE] 8:38 AM EDT 8/27/2025 $76.00 Submitted […" at bounding box center [586, 325] width 1067 height 345
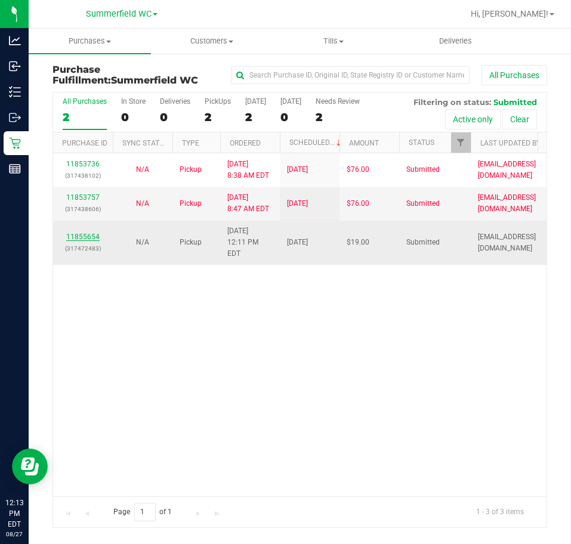
click at [85, 233] on link "11855654" at bounding box center [82, 237] width 33 height 8
click at [80, 233] on link "11855654" at bounding box center [82, 237] width 33 height 8
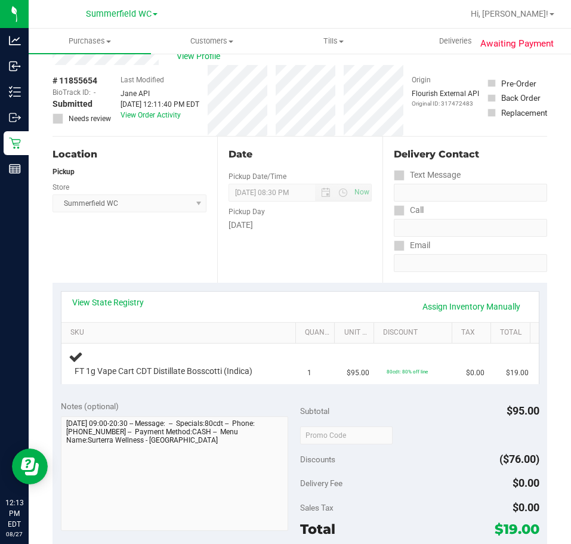
scroll to position [60, 0]
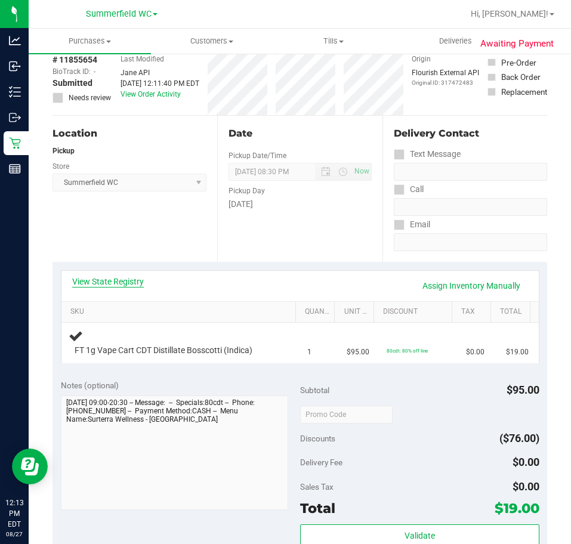
click at [127, 282] on link "View State Registry" at bounding box center [108, 281] width 72 height 12
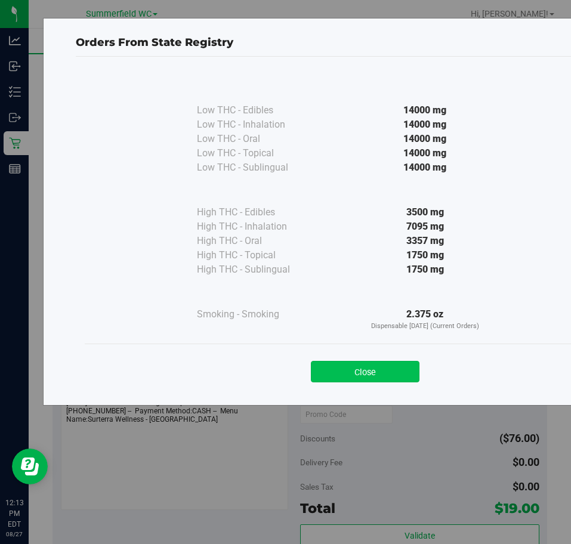
click at [393, 371] on button "Close" at bounding box center [365, 371] width 109 height 21
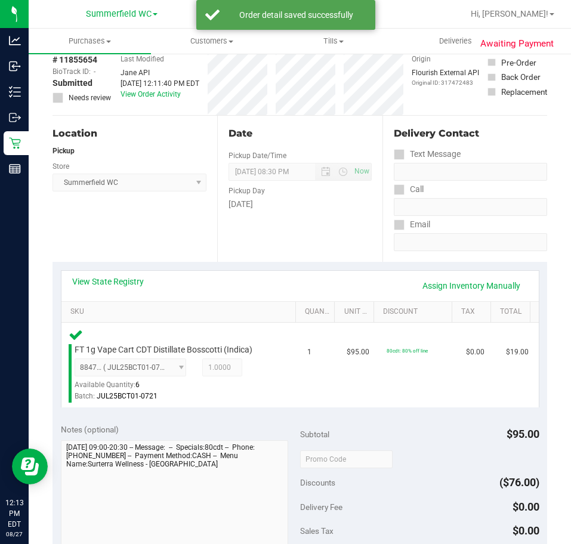
scroll to position [417, 0]
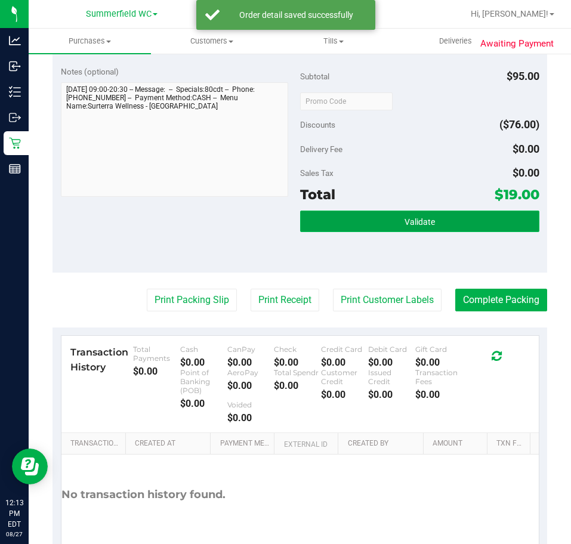
click at [422, 221] on span "Validate" at bounding box center [419, 222] width 30 height 10
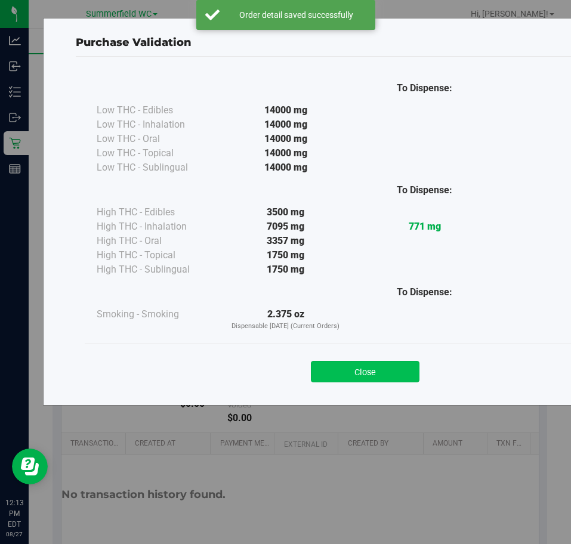
click at [371, 367] on button "Close" at bounding box center [365, 371] width 109 height 21
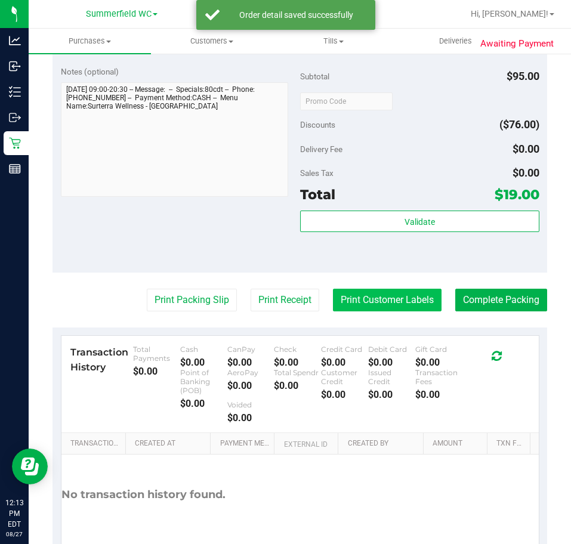
click at [385, 295] on button "Print Customer Labels" at bounding box center [387, 300] width 109 height 23
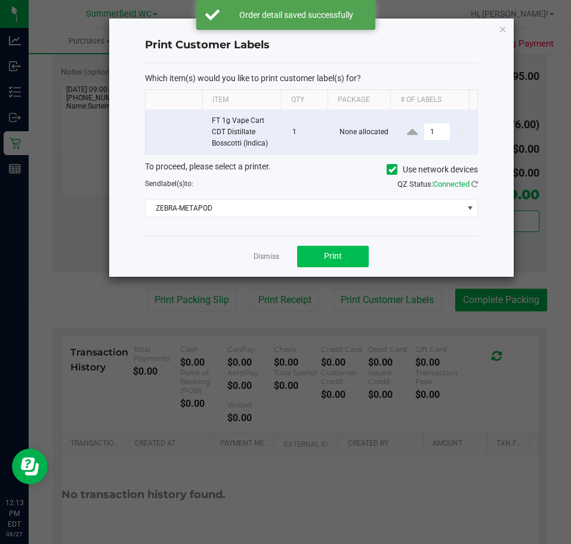
drag, startPoint x: 327, startPoint y: 272, endPoint x: 321, endPoint y: 259, distance: 13.9
click at [327, 272] on div "Dismiss Print" at bounding box center [311, 256] width 333 height 41
click at [320, 258] on button "Print" at bounding box center [333, 256] width 72 height 21
click at [273, 256] on link "Dismiss" at bounding box center [266, 257] width 26 height 10
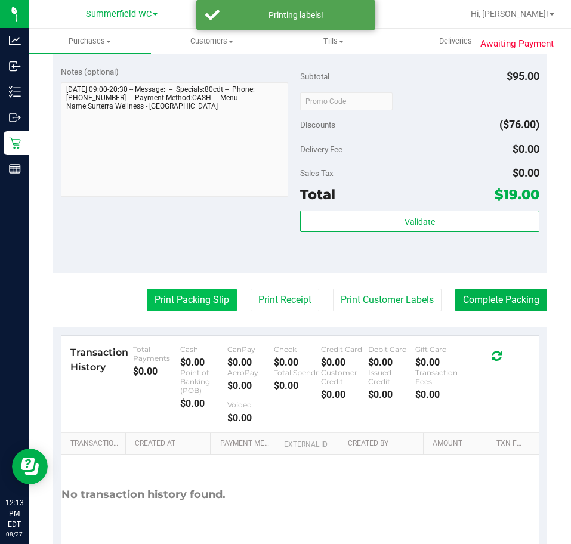
click at [159, 300] on button "Print Packing Slip" at bounding box center [192, 300] width 90 height 23
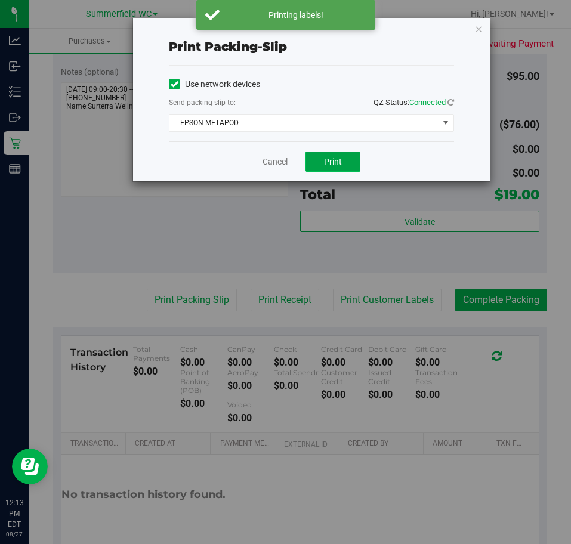
click at [330, 165] on span "Print" at bounding box center [333, 162] width 18 height 10
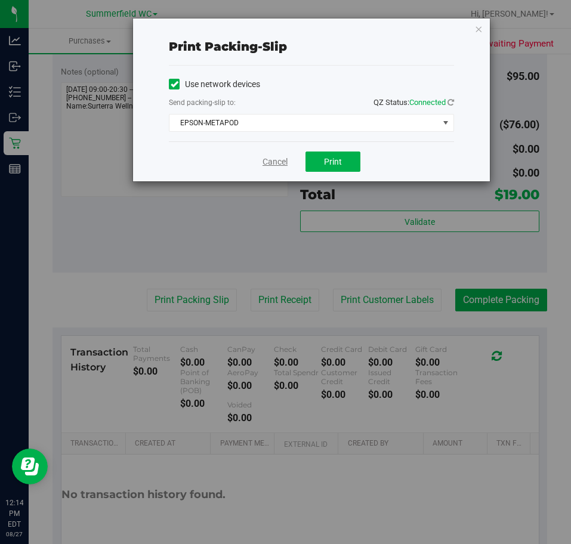
click at [279, 158] on link "Cancel" at bounding box center [274, 162] width 25 height 13
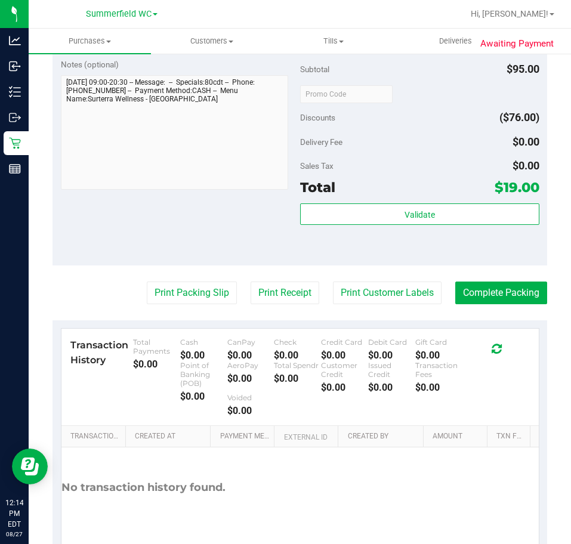
scroll to position [480, 0]
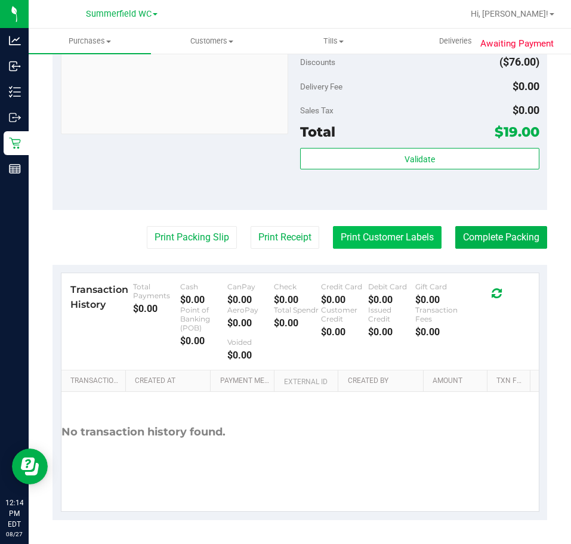
click at [362, 228] on button "Print Customer Labels" at bounding box center [387, 237] width 109 height 23
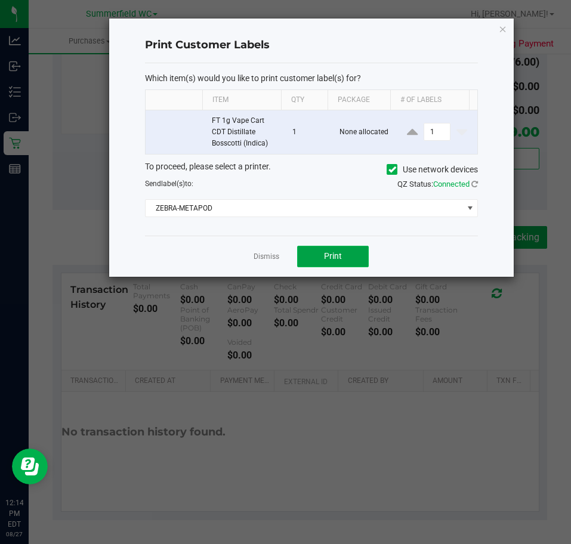
click at [348, 258] on button "Print" at bounding box center [333, 256] width 72 height 21
click at [274, 252] on link "Dismiss" at bounding box center [266, 257] width 26 height 10
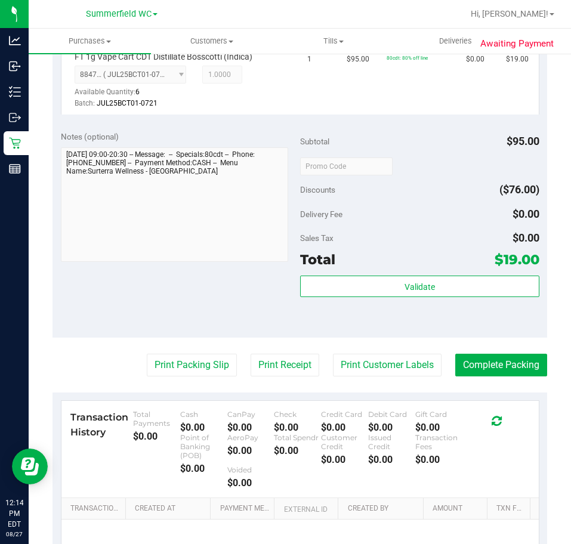
scroll to position [357, 0]
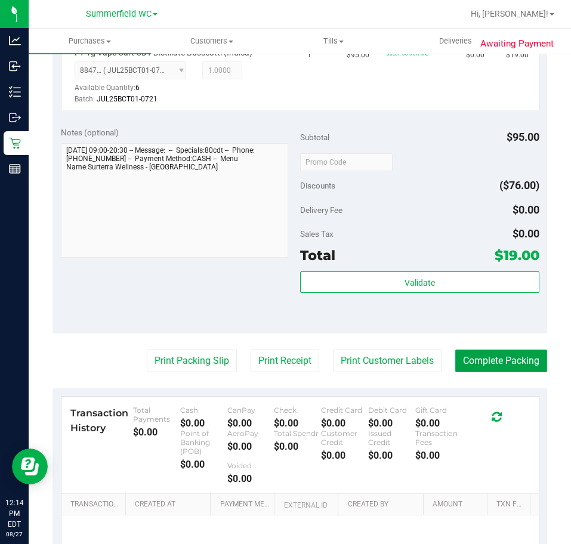
click at [518, 358] on button "Complete Packing" at bounding box center [501, 360] width 92 height 23
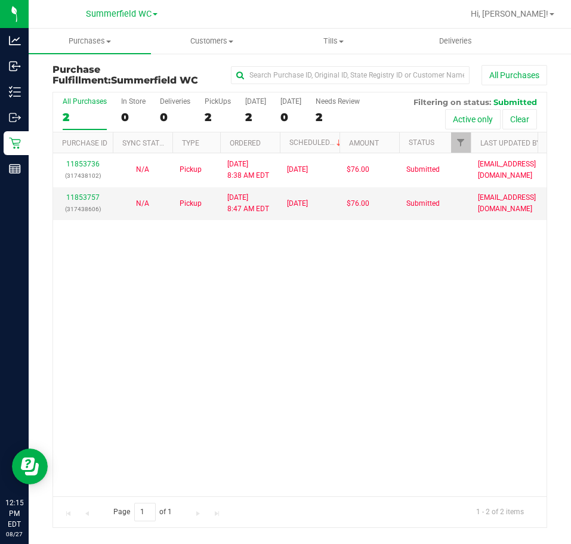
click at [303, 340] on div "11853736 (317438102) N/A Pickup [DATE] 8:38 AM EDT 8/27/2025 $76.00 Submitted […" at bounding box center [299, 324] width 493 height 343
